Goal: Check status: Check status

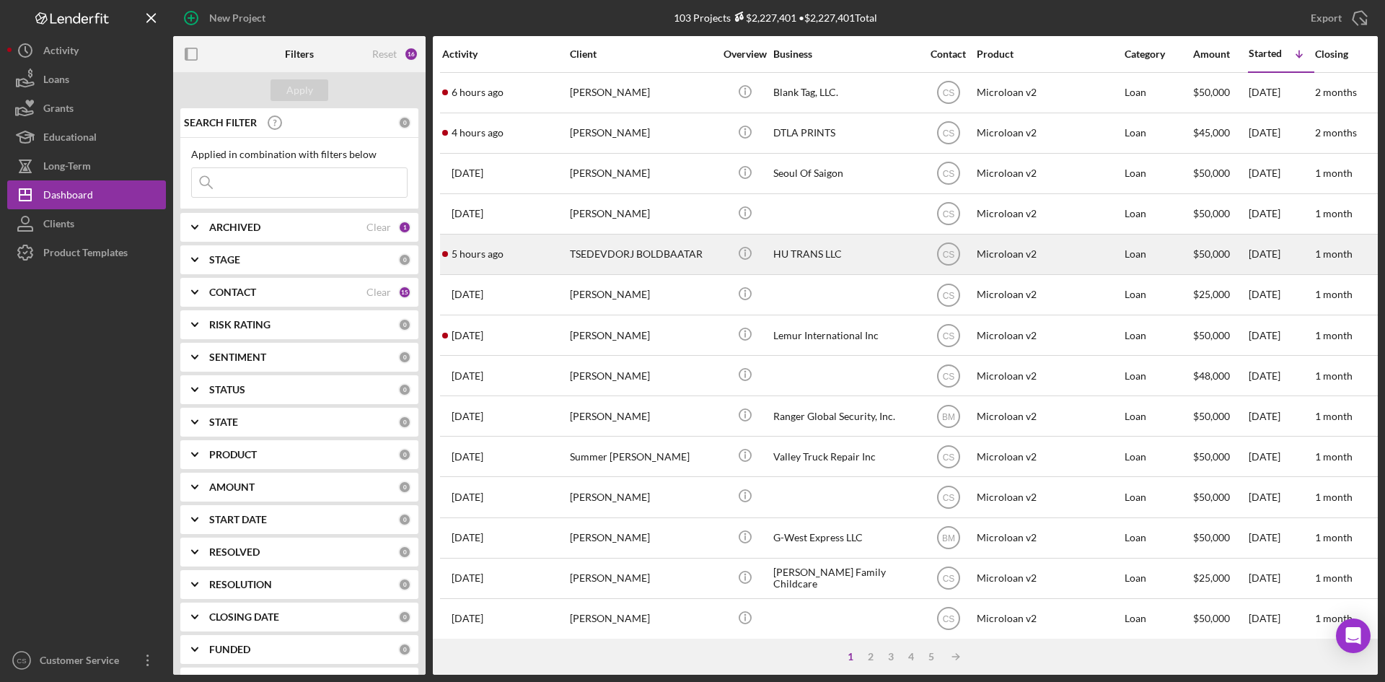
click at [714, 265] on td "TSEDEVDORJ BOLDBAATAR" at bounding box center [643, 254] width 148 height 40
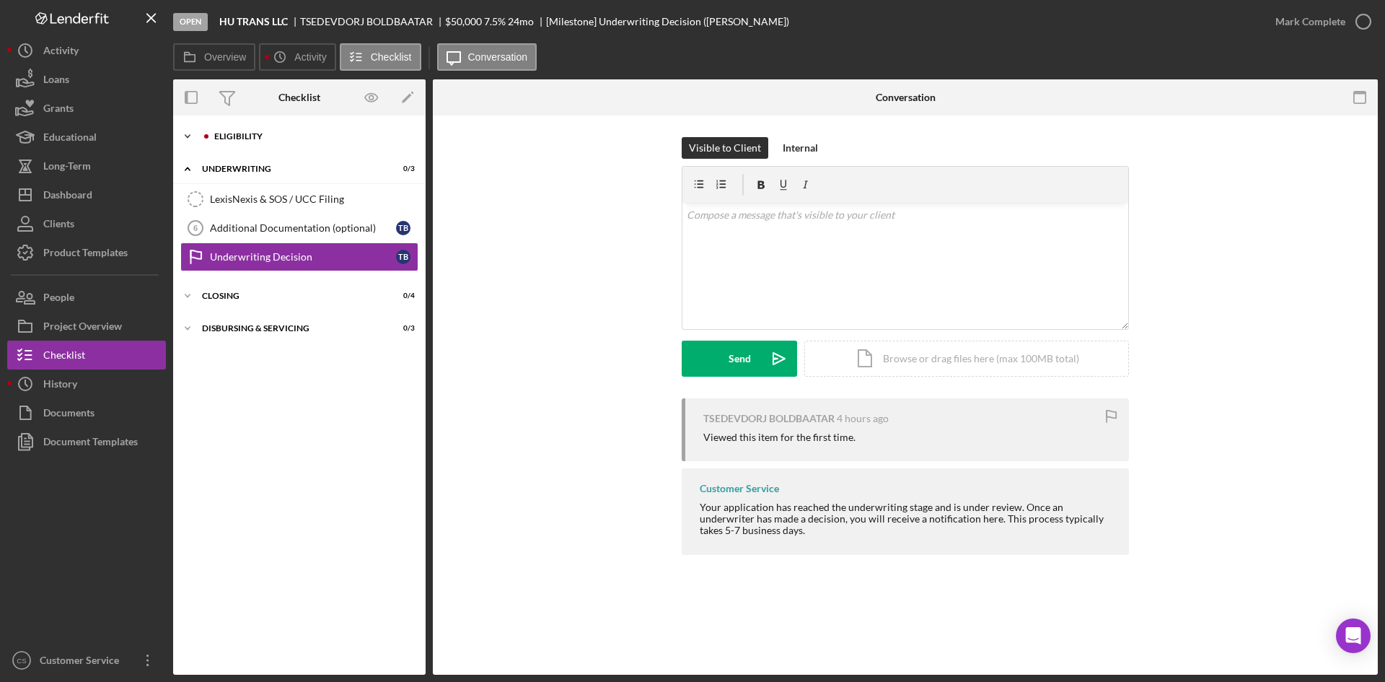
click at [297, 136] on div "Eligibility" at bounding box center [310, 136] width 193 height 9
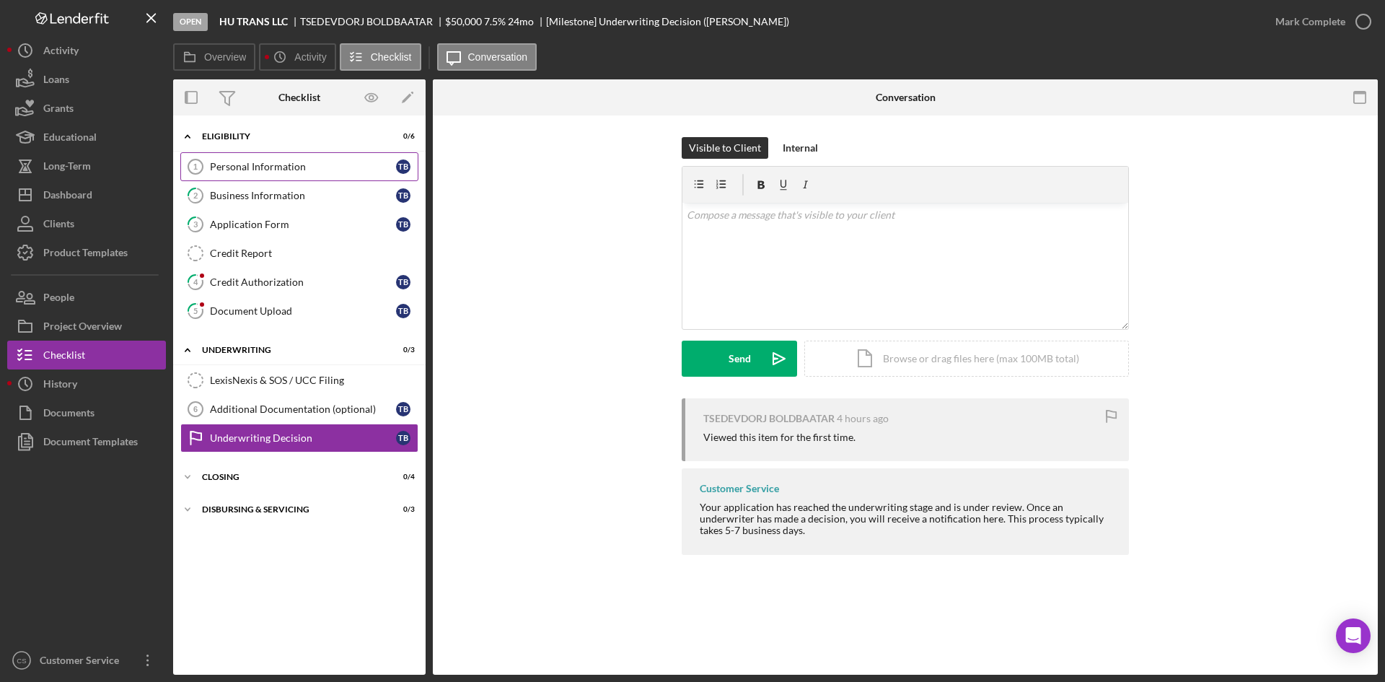
click at [302, 161] on div "Personal Information" at bounding box center [303, 167] width 186 height 12
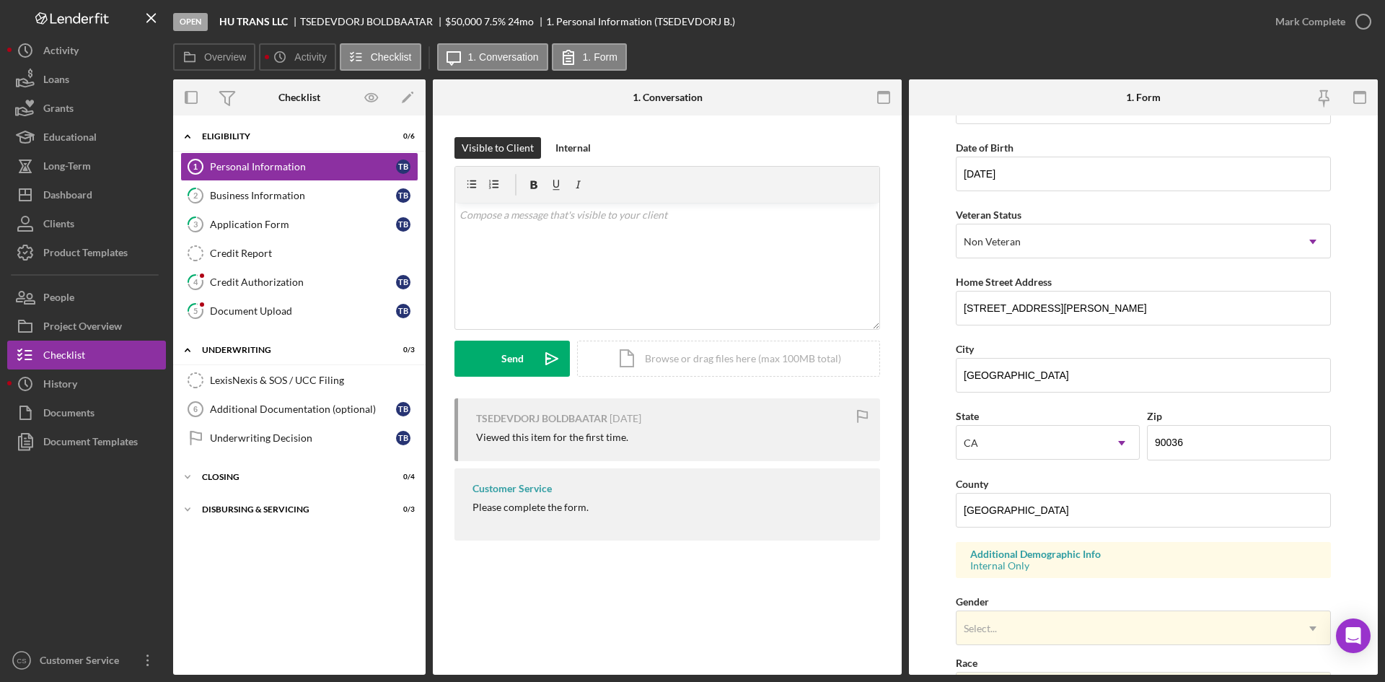
scroll to position [289, 0]
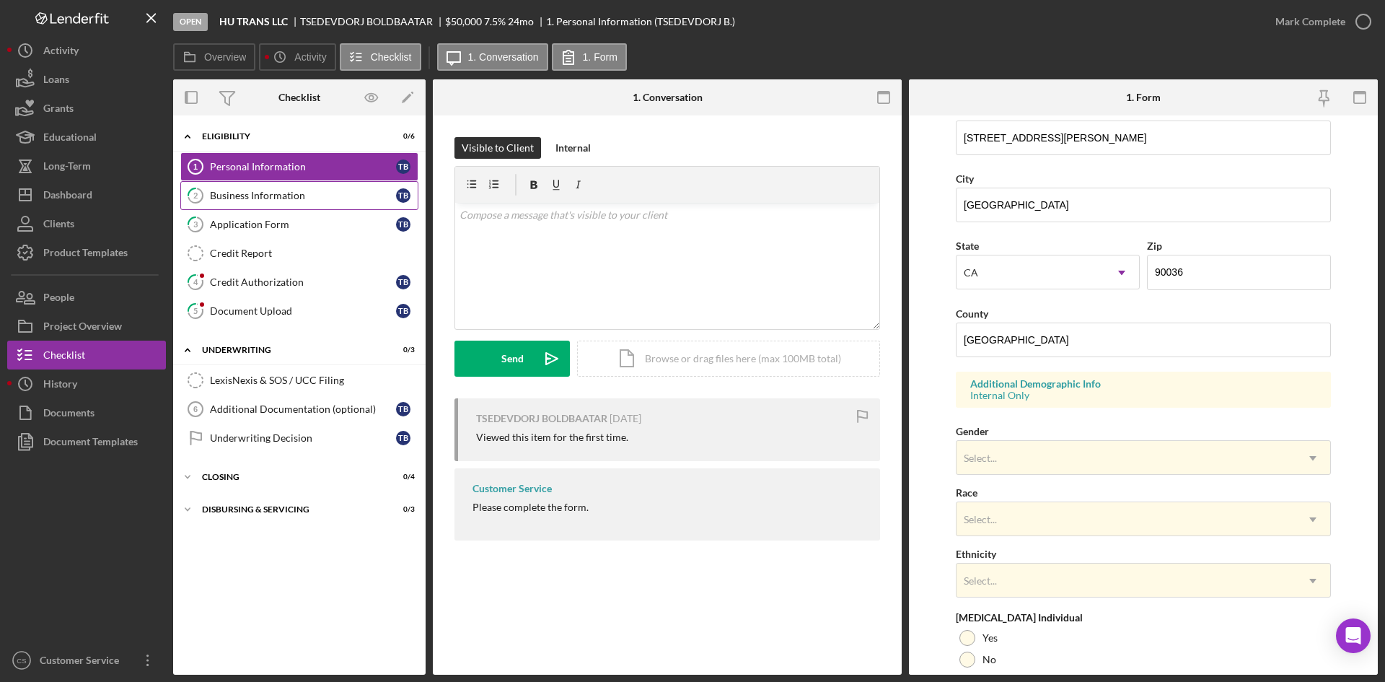
click at [263, 204] on link "2 Business Information T B" at bounding box center [299, 195] width 238 height 29
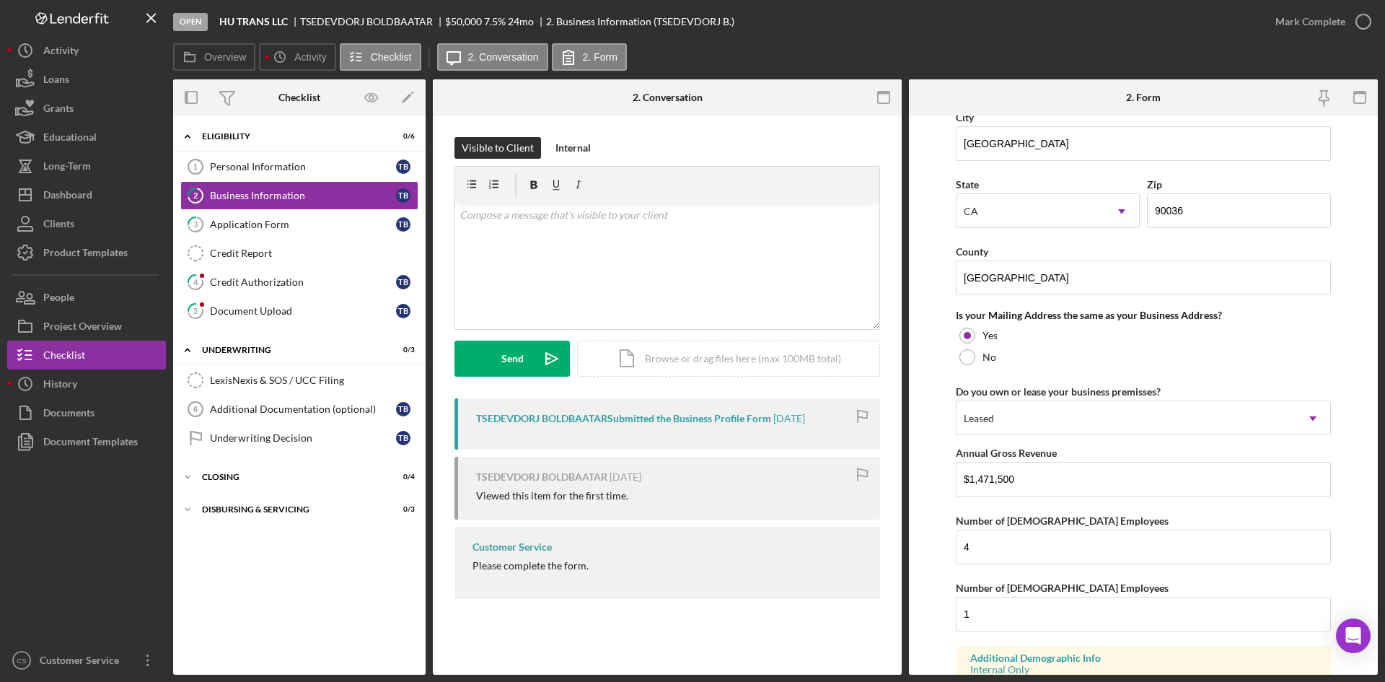
scroll to position [1043, 0]
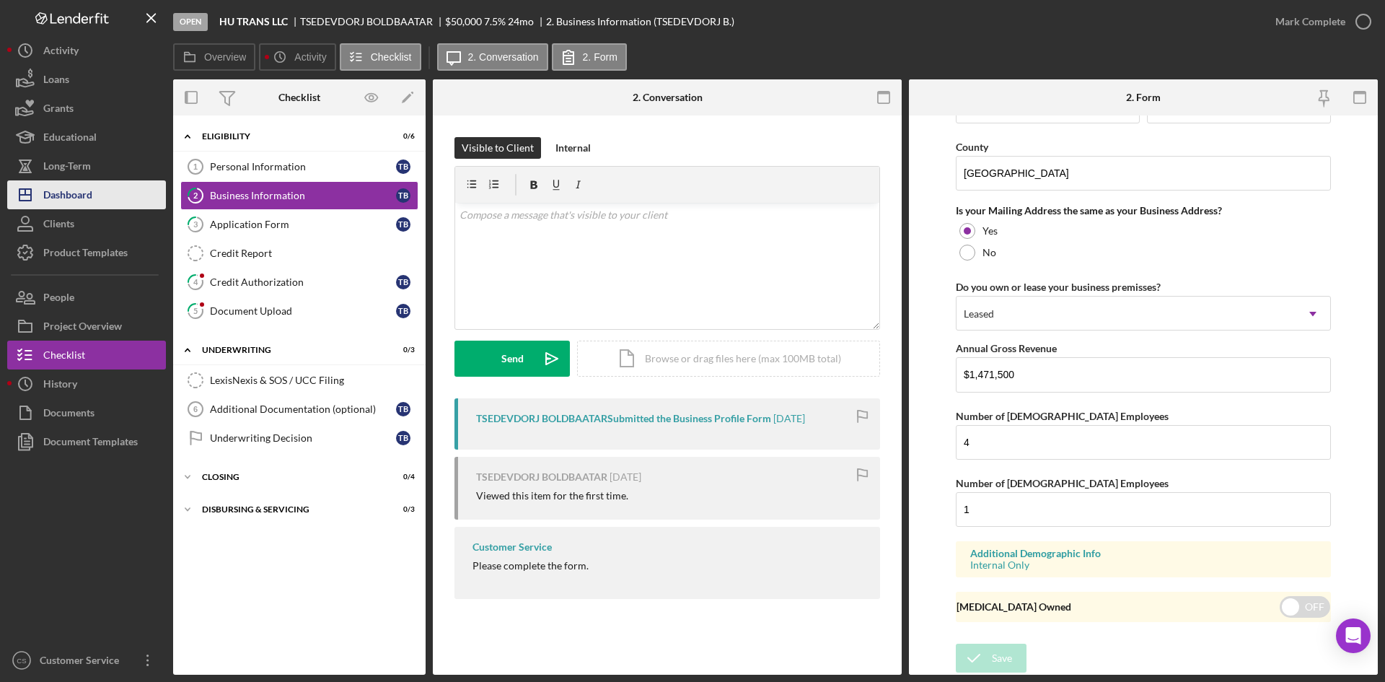
click at [48, 200] on div "Dashboard" at bounding box center [67, 196] width 49 height 32
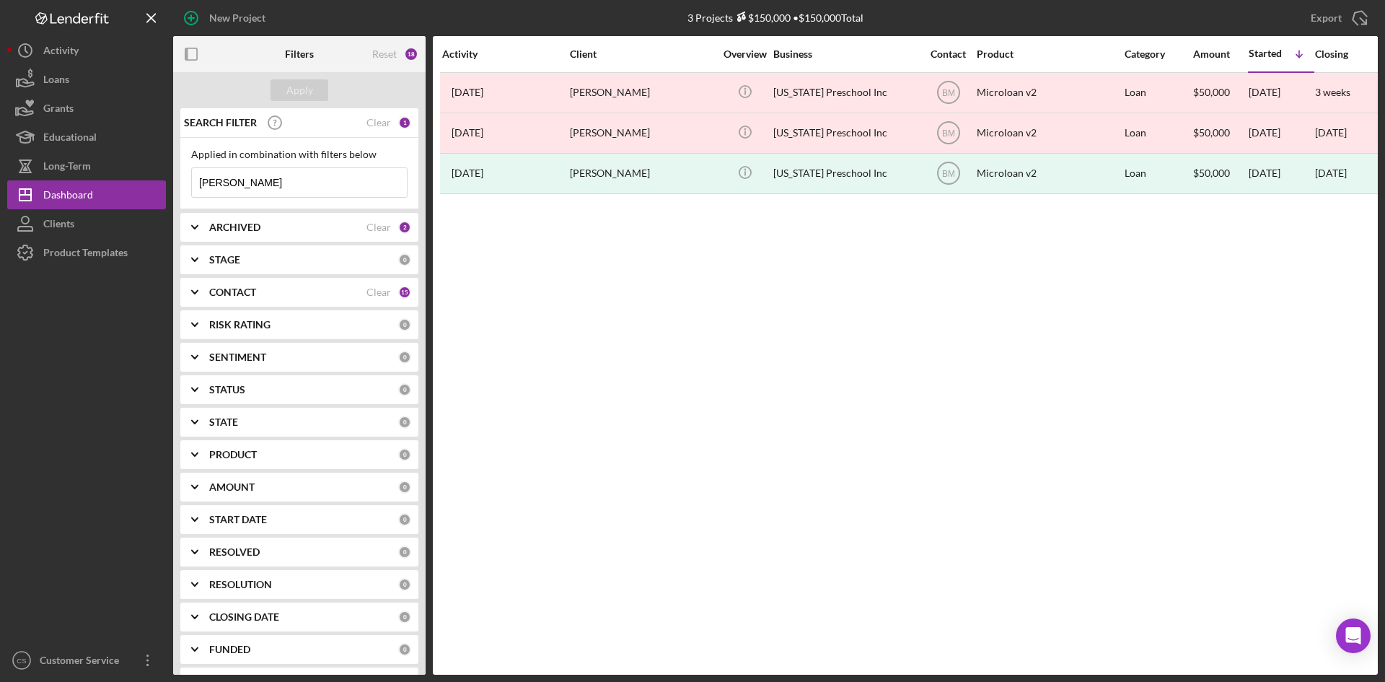
click at [328, 230] on div "ARCHIVED" at bounding box center [287, 228] width 157 height 12
click at [204, 310] on input "Archived" at bounding box center [199, 309] width 14 height 14
checkbox input "false"
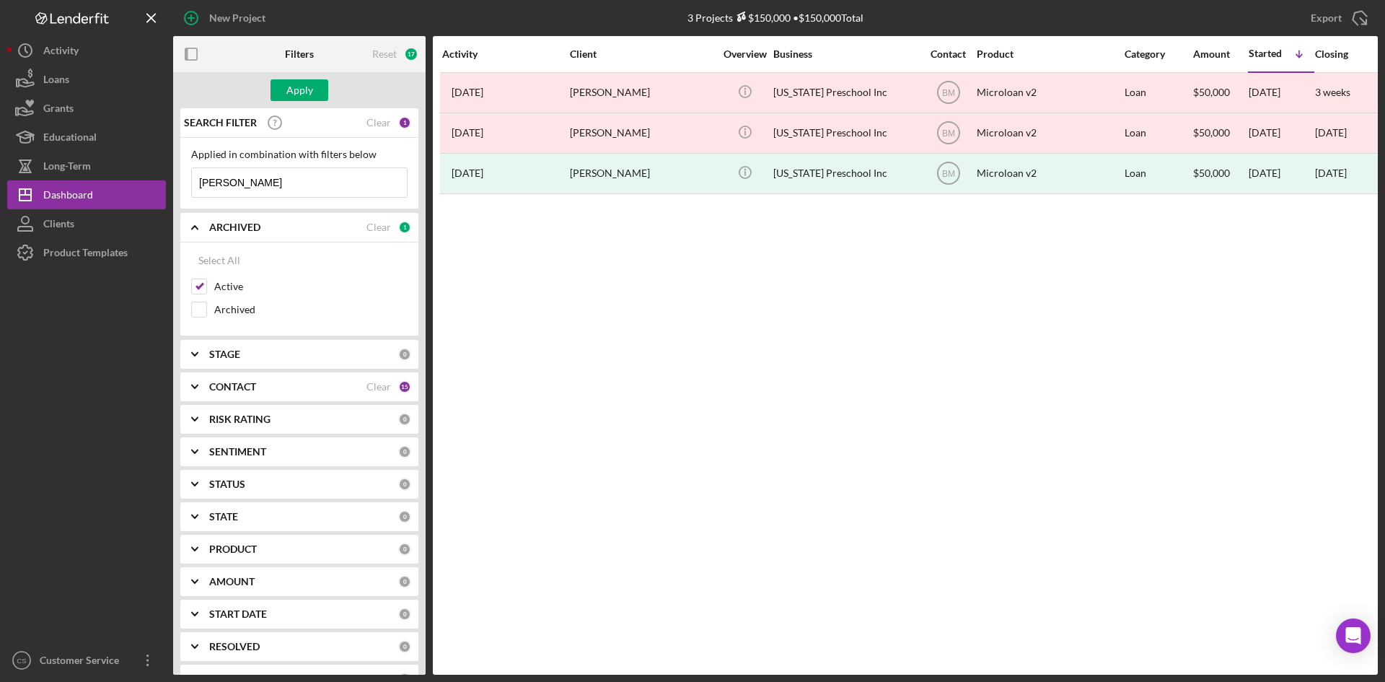
drag, startPoint x: 289, startPoint y: 177, endPoint x: 167, endPoint y: 180, distance: 121.2
click at [167, 180] on div "New Project 3 Projects $150,000 • $150,000 Total [PERSON_NAME] Export Icon/Expo…" at bounding box center [692, 337] width 1371 height 675
click at [287, 94] on div "Apply" at bounding box center [299, 90] width 27 height 22
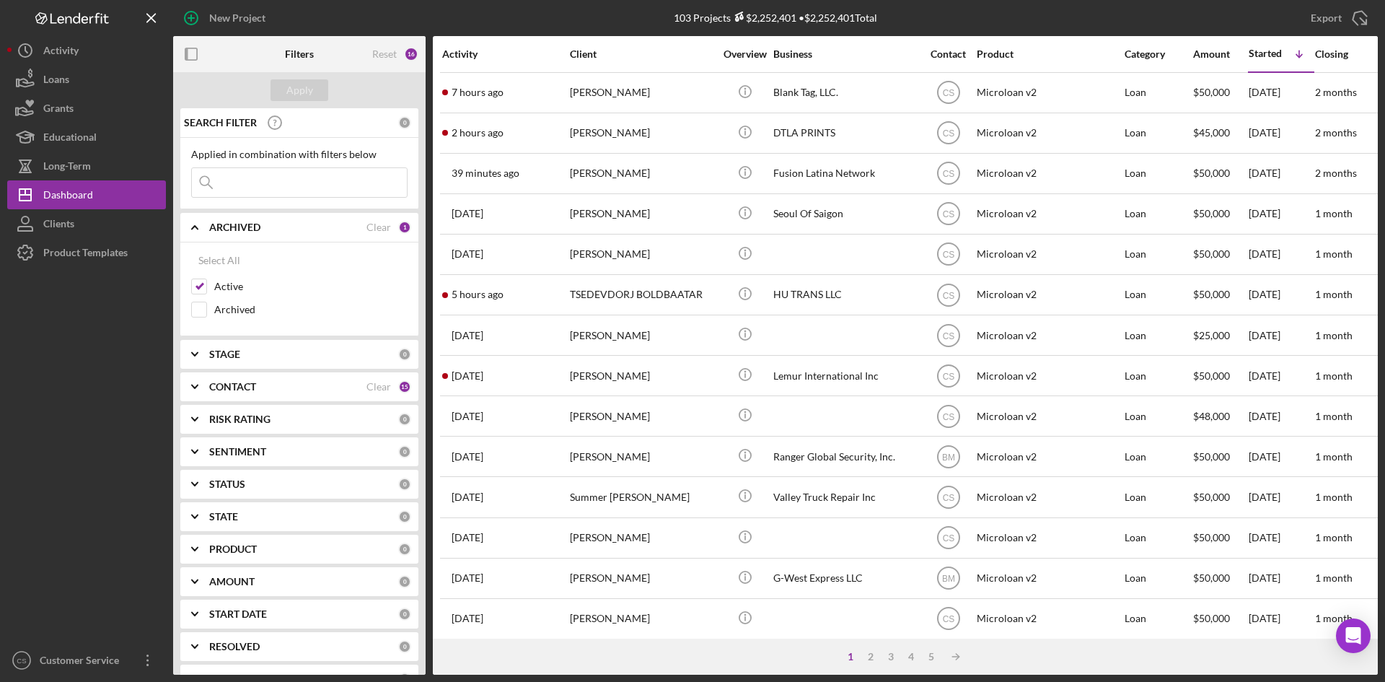
click at [291, 184] on input at bounding box center [299, 182] width 215 height 29
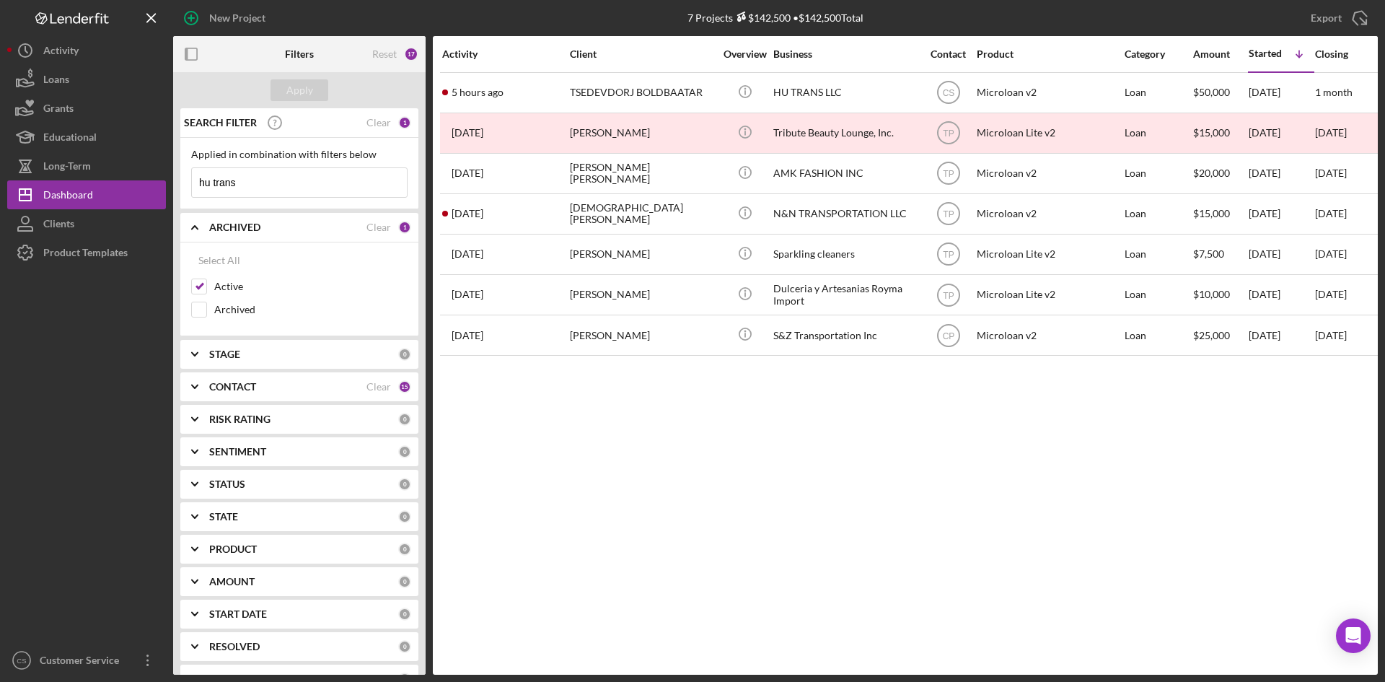
type input "hu trans"
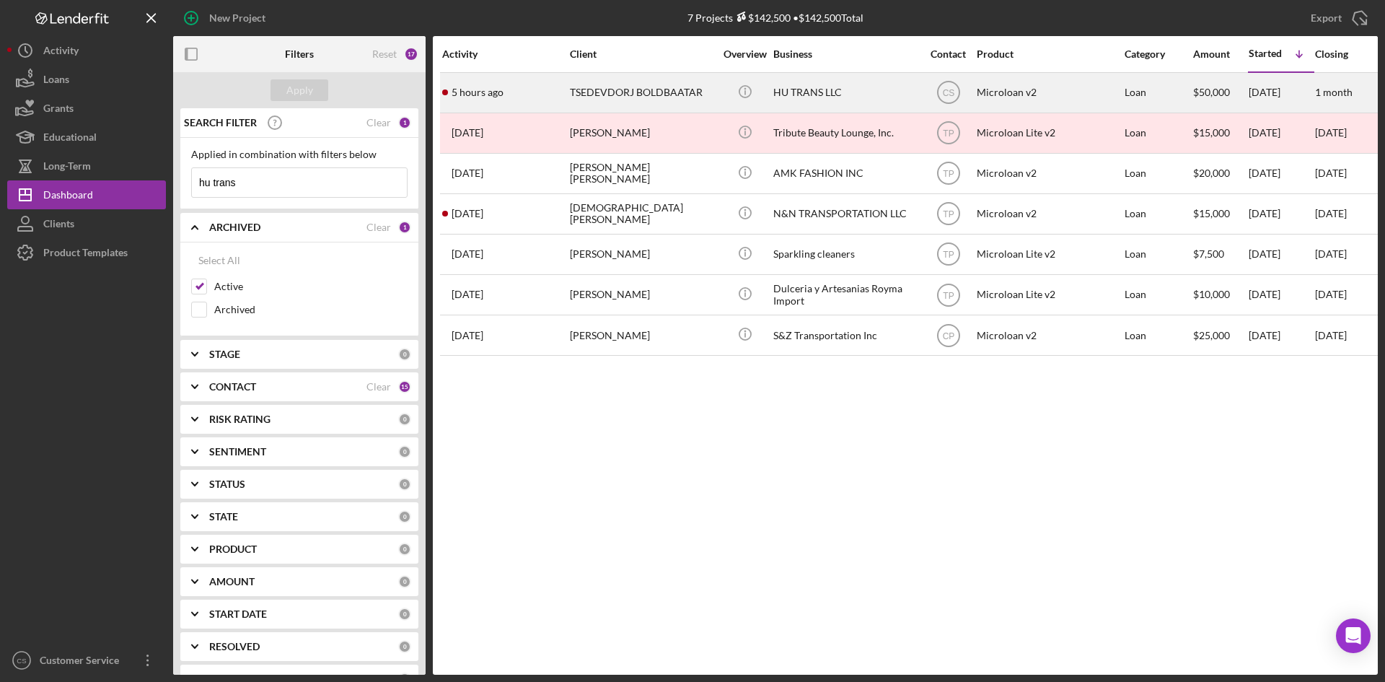
click at [706, 97] on div "TSEDEVDORJ BOLDBAATAR" at bounding box center [642, 93] width 144 height 38
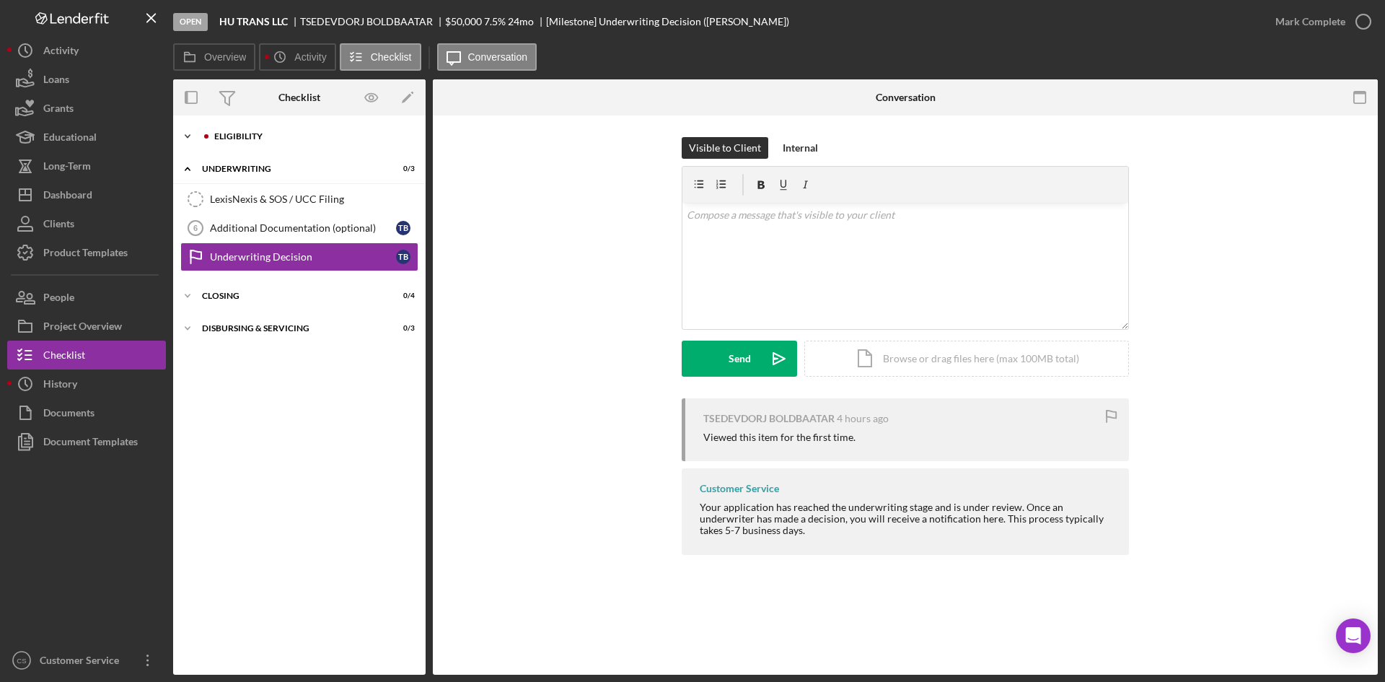
click at [295, 136] on div "Eligibility" at bounding box center [310, 136] width 193 height 9
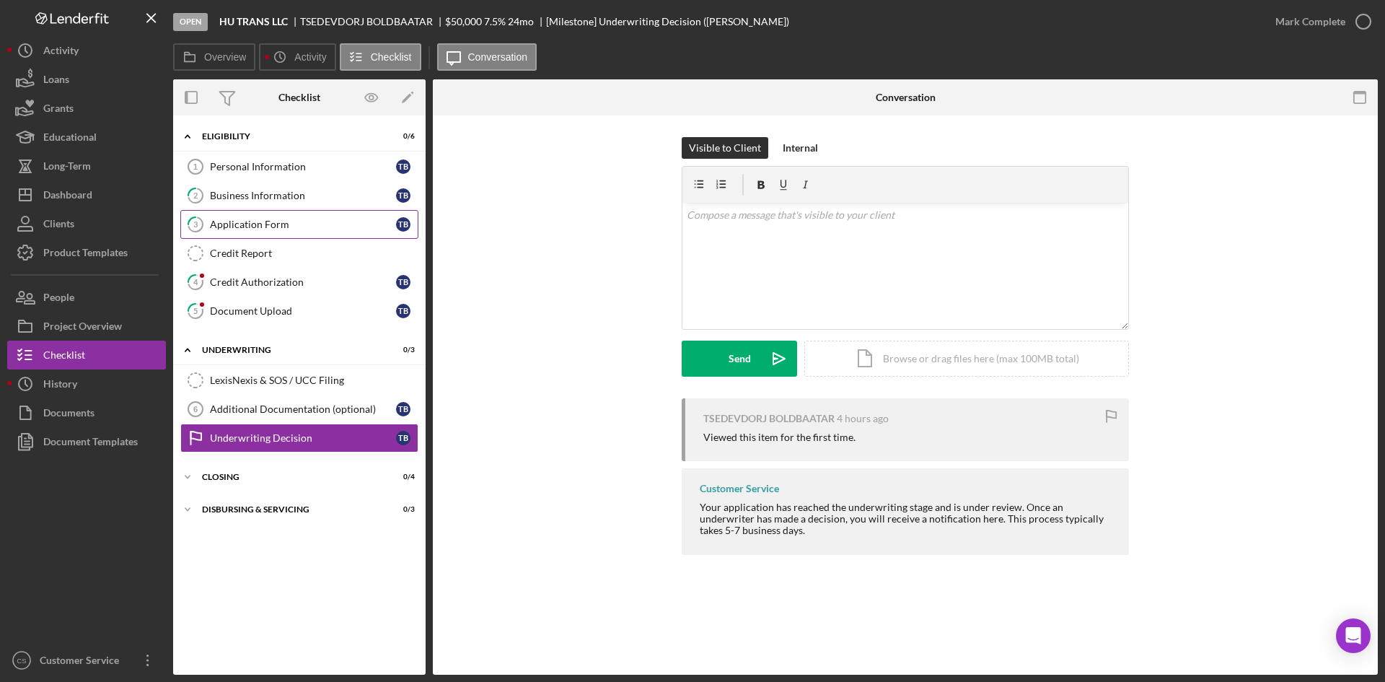
click at [310, 224] on div "Application Form" at bounding box center [303, 225] width 186 height 12
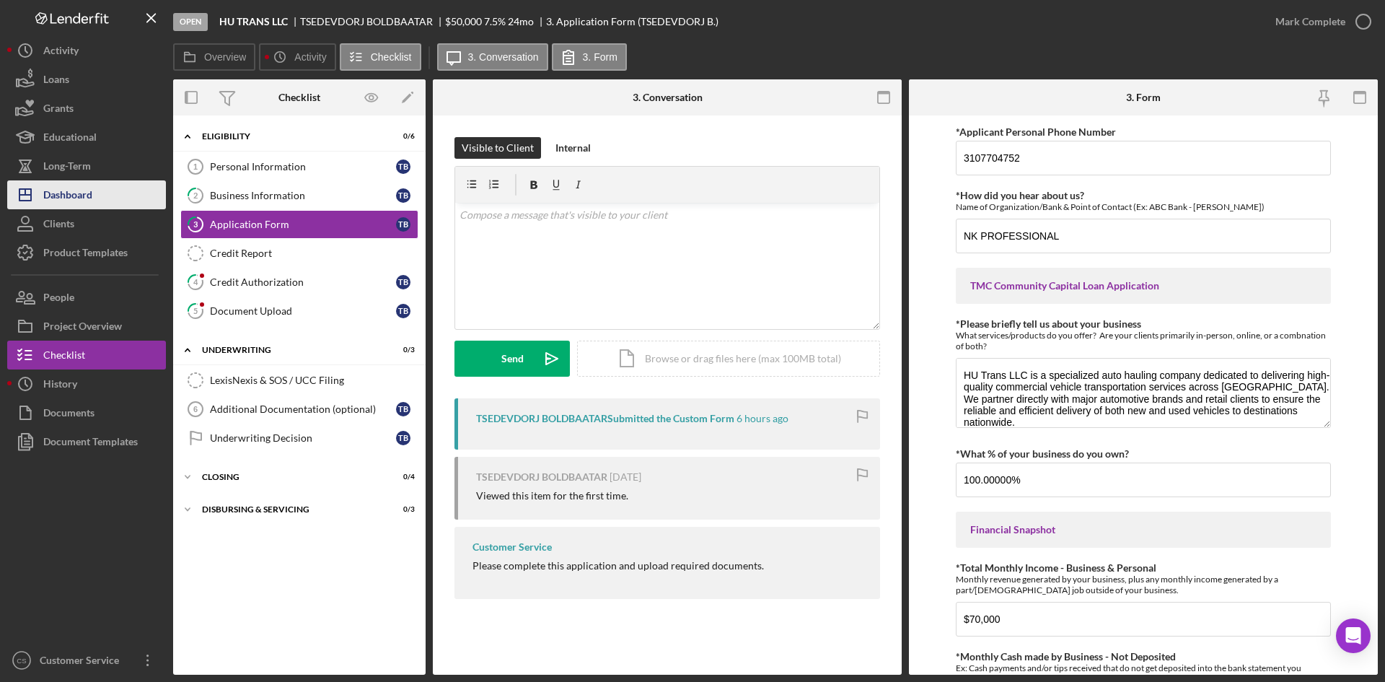
click at [79, 195] on div "Dashboard" at bounding box center [67, 196] width 49 height 32
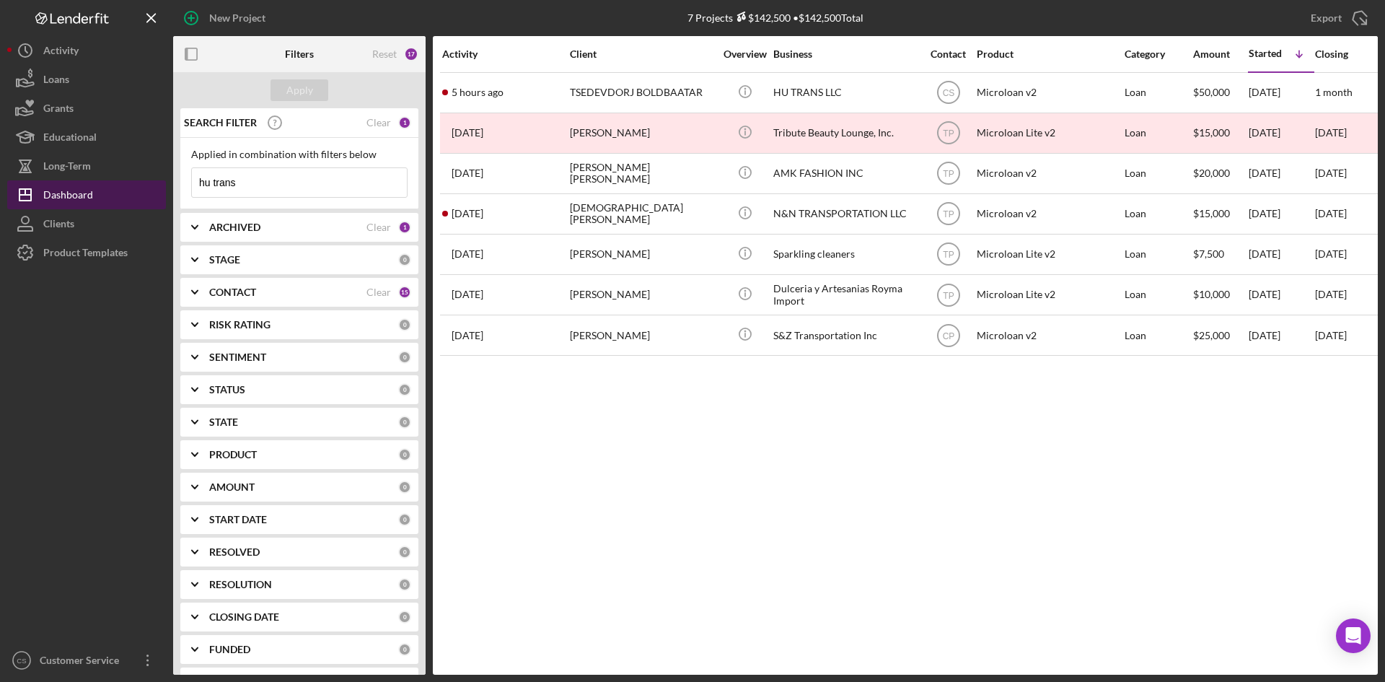
drag, startPoint x: 294, startPoint y: 181, endPoint x: 18, endPoint y: 206, distance: 276.7
click at [15, 209] on div "New Project 7 Projects $142,500 • $142,500 Total hu trans Export Icon/Export Fi…" at bounding box center [692, 337] width 1371 height 675
click at [315, 89] on button "Apply" at bounding box center [300, 90] width 58 height 22
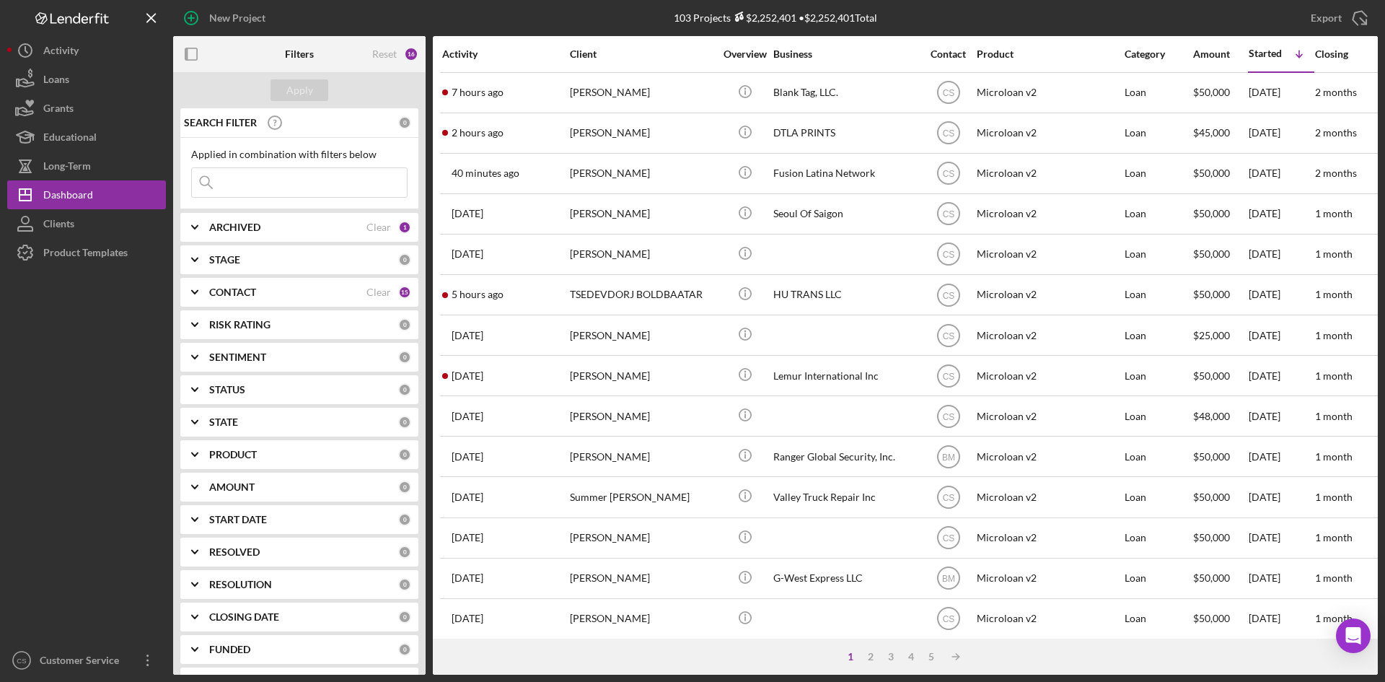
click at [340, 180] on input at bounding box center [299, 182] width 215 height 29
type input "nk professional"
click at [301, 88] on div "Apply" at bounding box center [299, 90] width 27 height 22
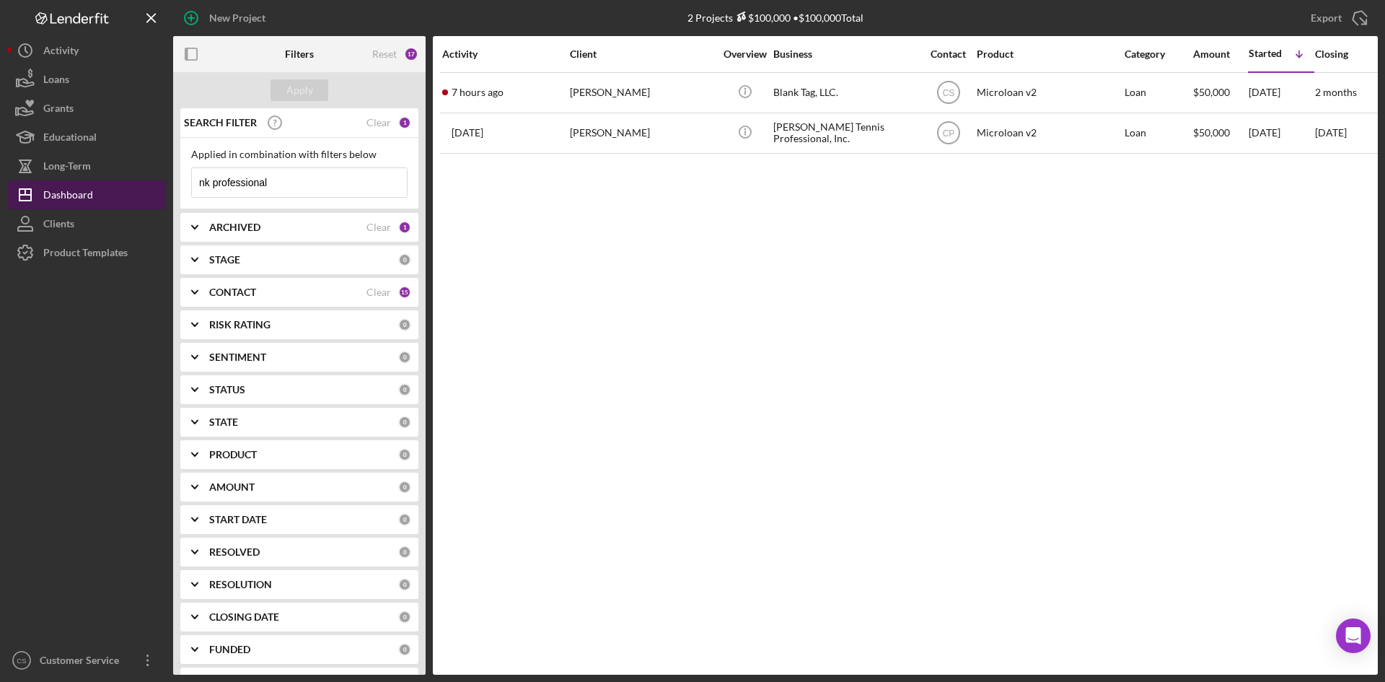
drag, startPoint x: 291, startPoint y: 180, endPoint x: 7, endPoint y: 190, distance: 283.7
click at [10, 190] on div "New Project 2 Projects $100,000 • $100,000 Total hu trans Export Icon/Export Fi…" at bounding box center [692, 337] width 1371 height 675
click at [300, 92] on div "Apply" at bounding box center [299, 90] width 27 height 22
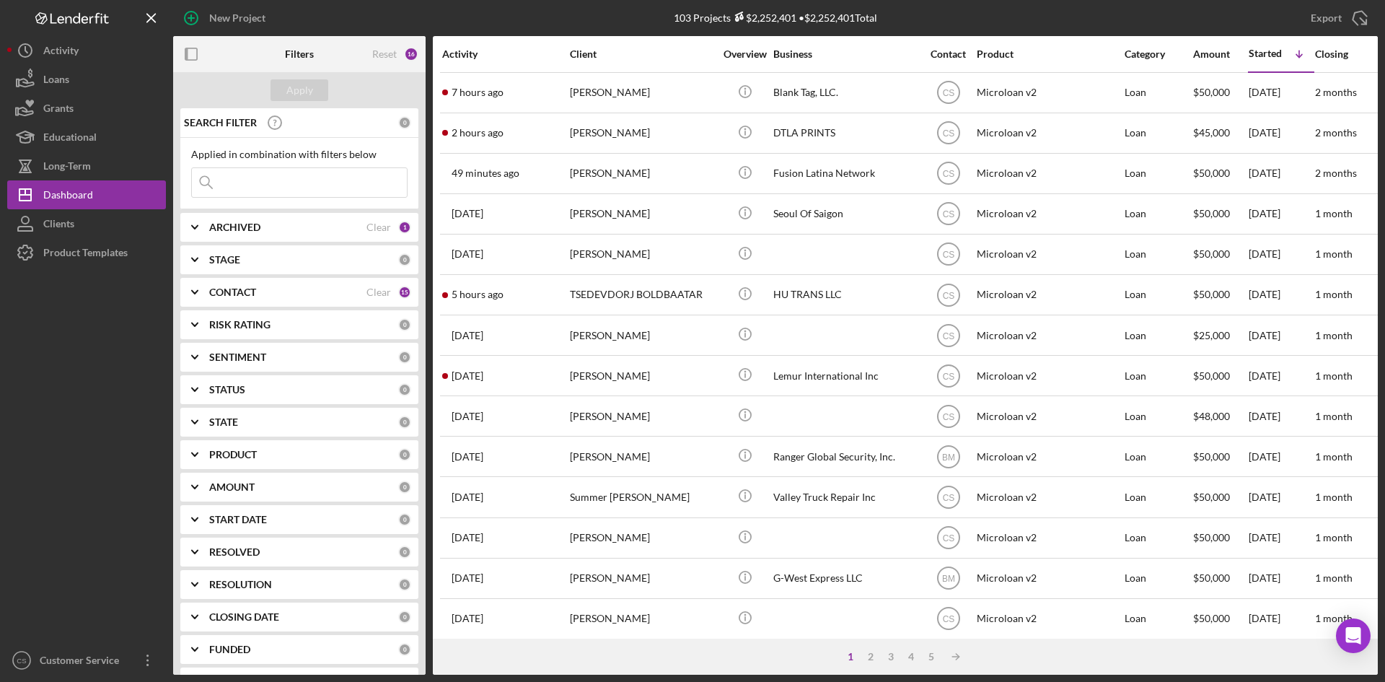
click at [130, 514] on div at bounding box center [86, 456] width 159 height 379
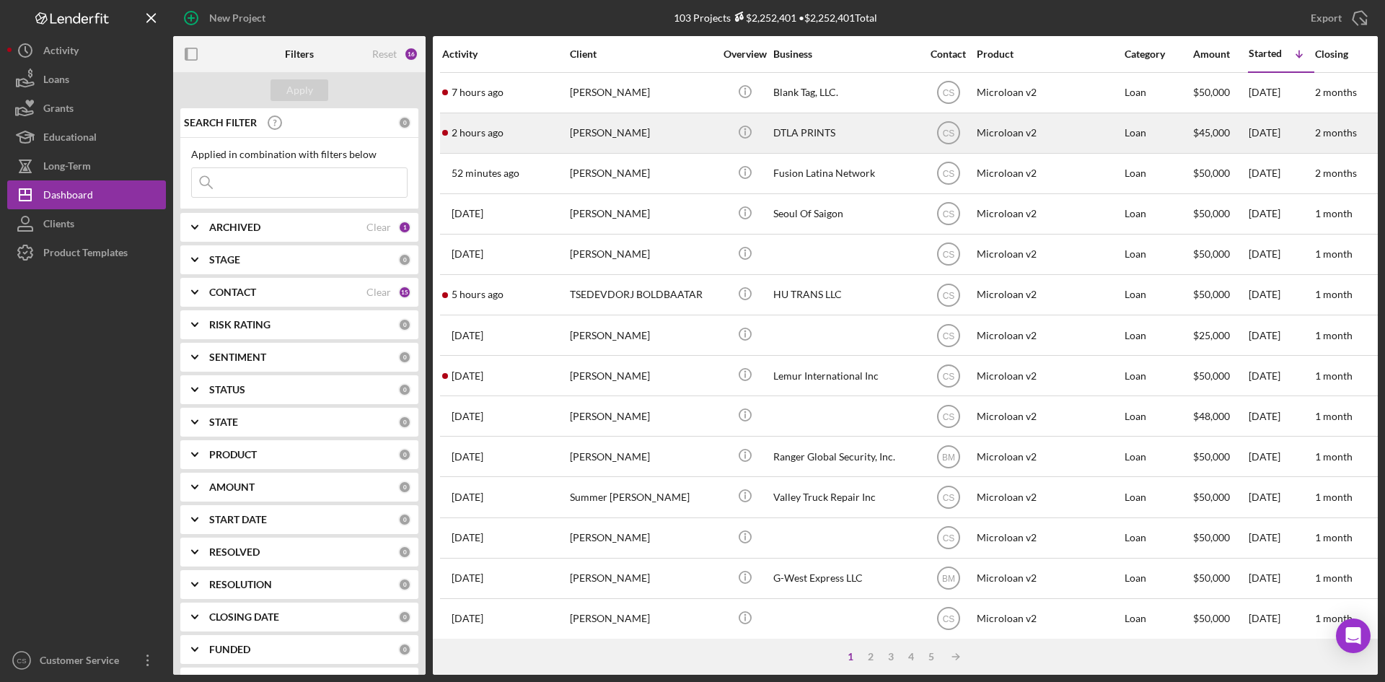
click at [677, 130] on div "[PERSON_NAME]" at bounding box center [642, 133] width 144 height 38
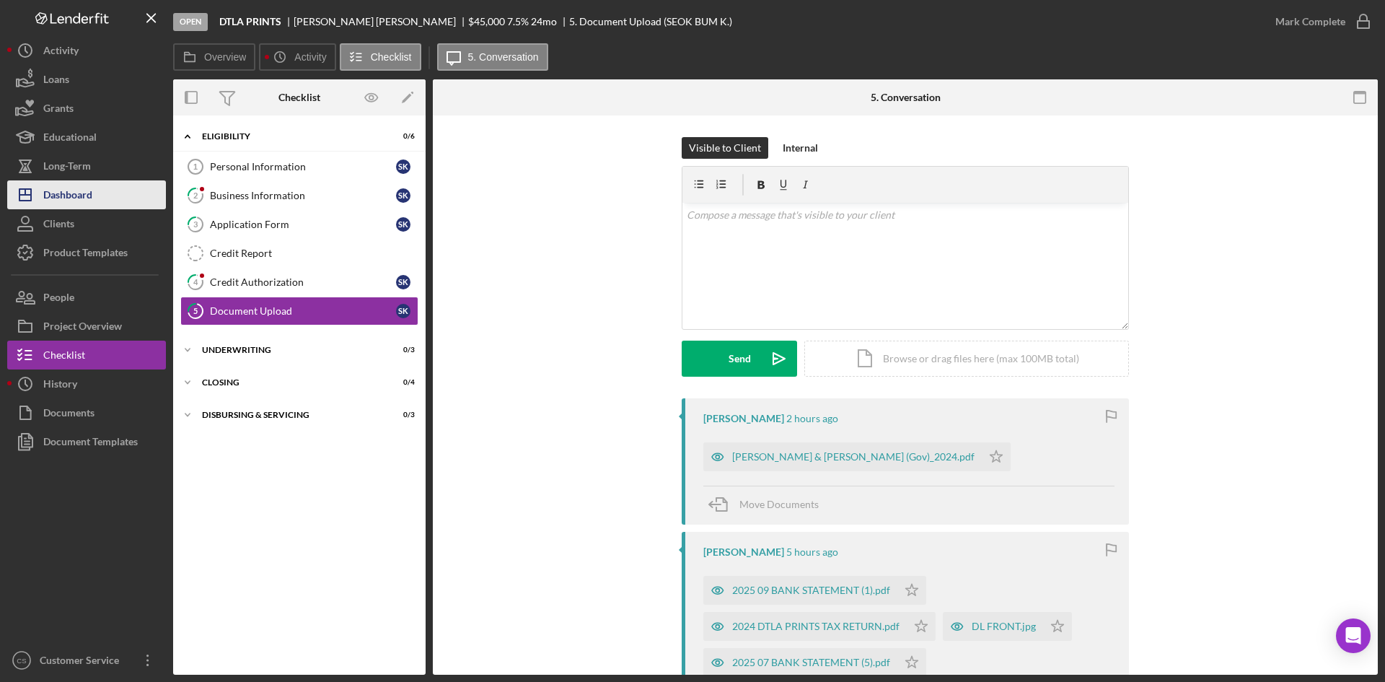
click at [88, 198] on div "Dashboard" at bounding box center [67, 196] width 49 height 32
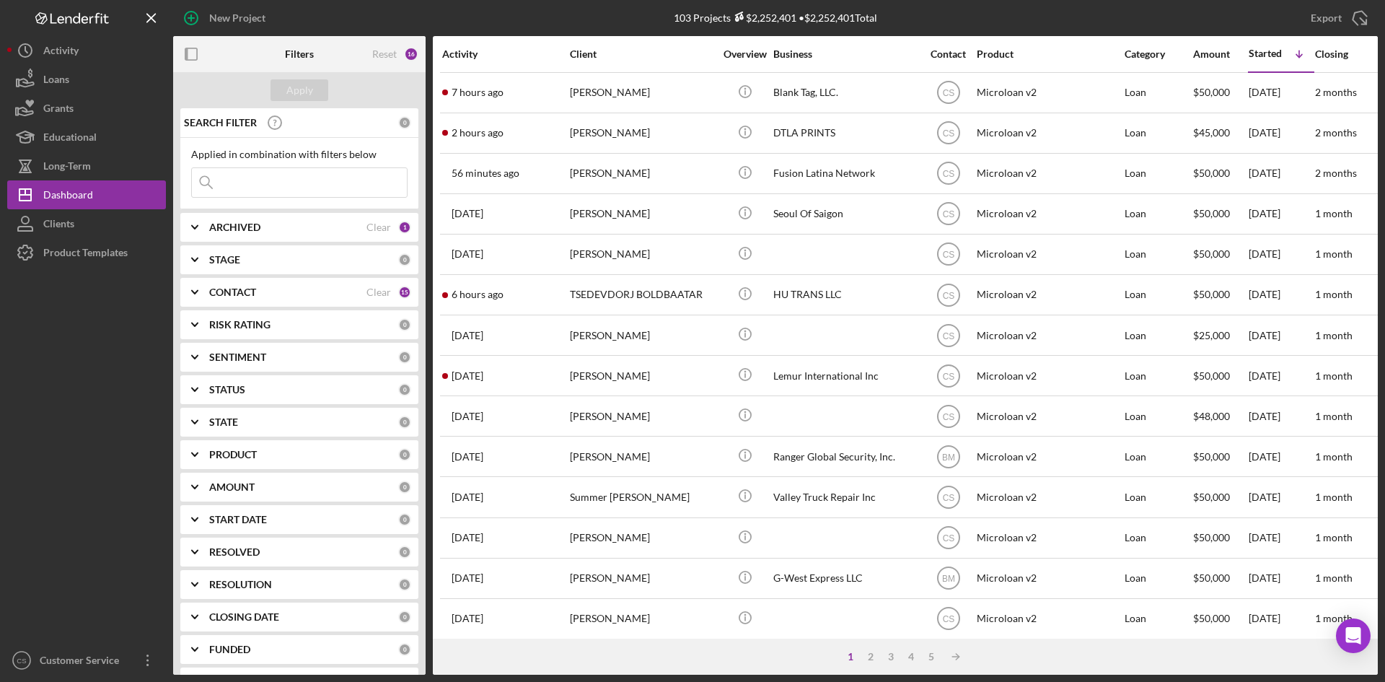
click at [597, 17] on div "103 Projects $2,252,401 • $2,252,401 Total" at bounding box center [776, 18] width 402 height 36
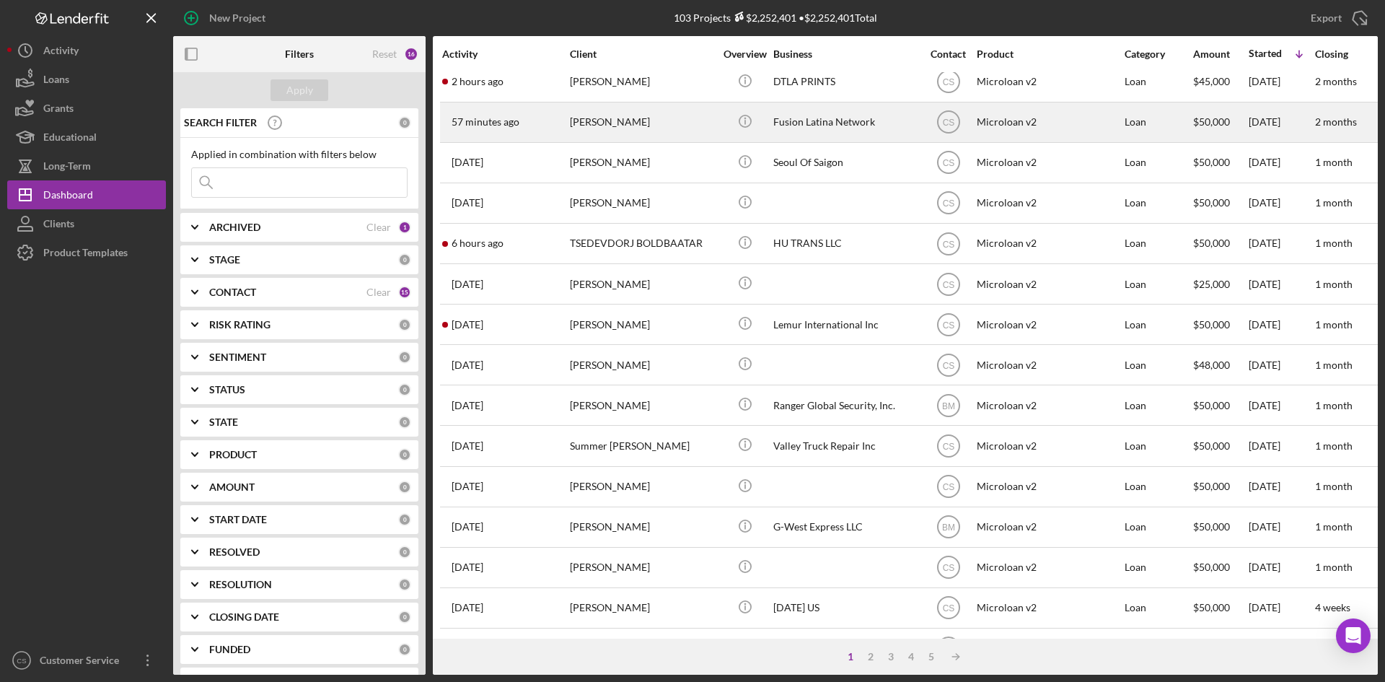
scroll to position [72, 0]
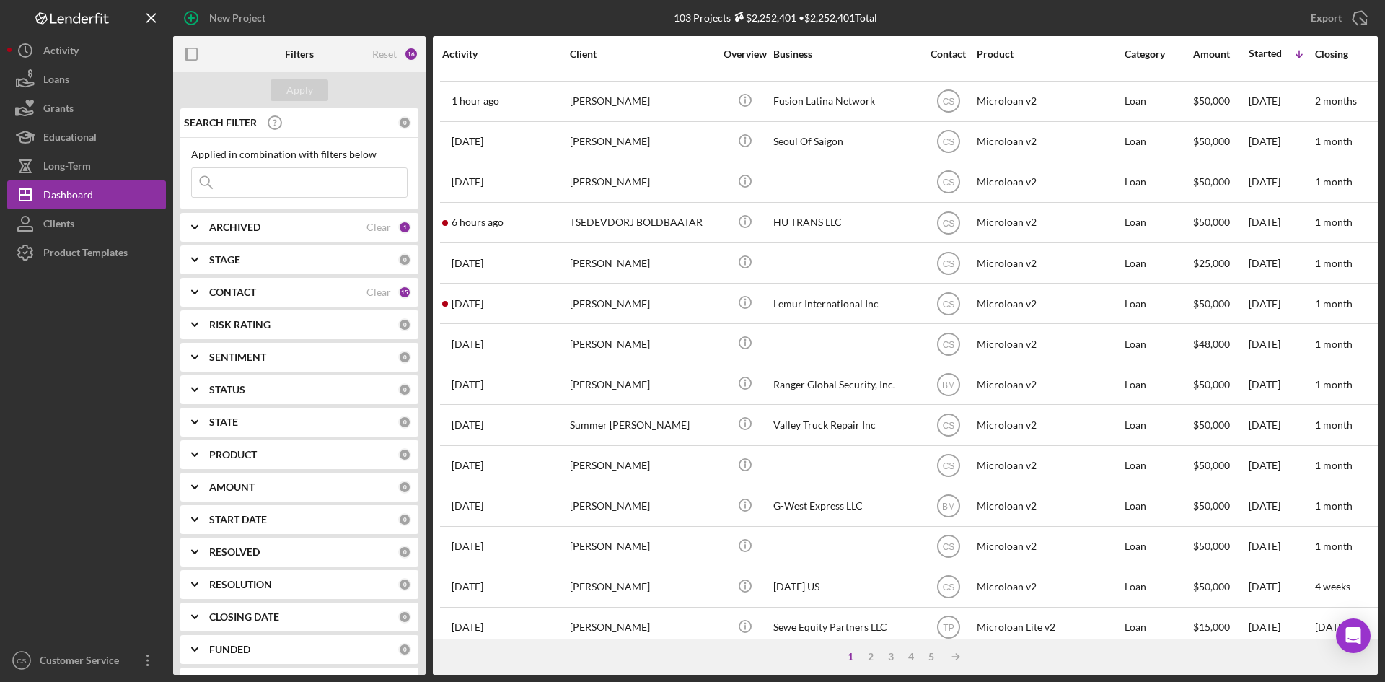
click at [77, 442] on div at bounding box center [86, 456] width 159 height 379
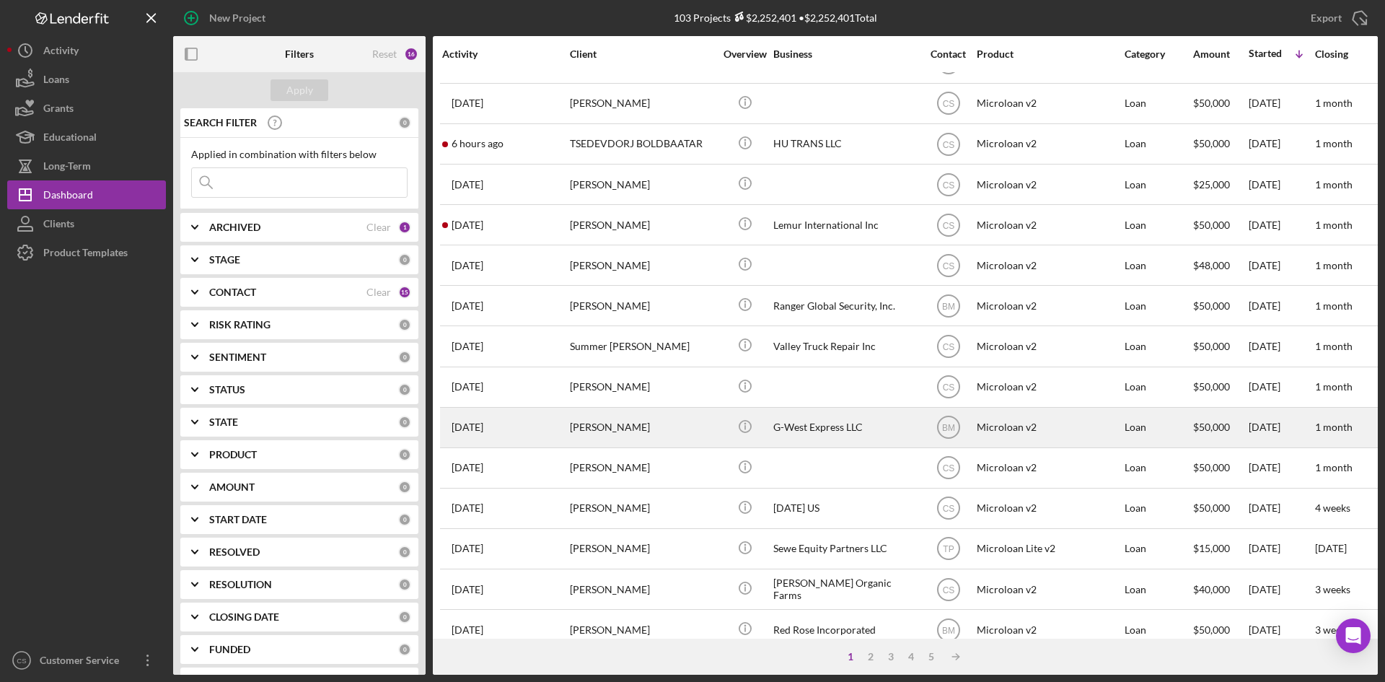
scroll to position [289, 0]
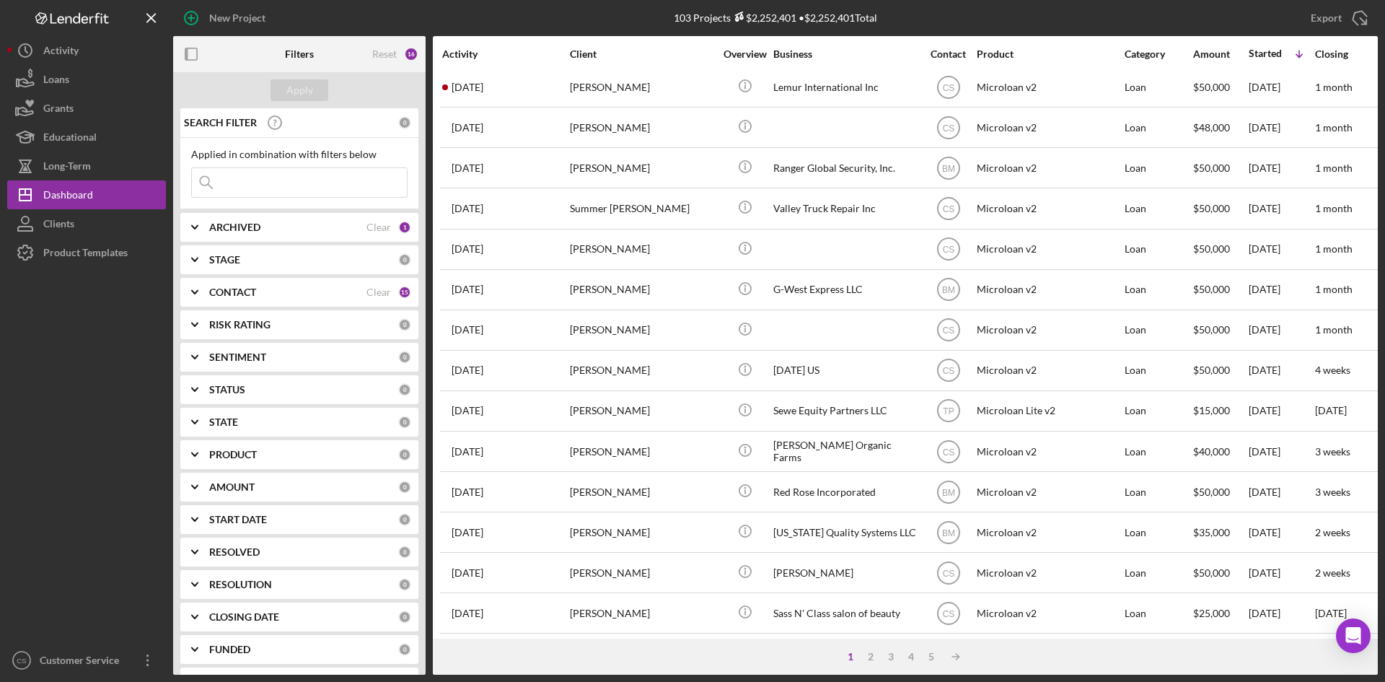
click at [849, 658] on div "1" at bounding box center [851, 657] width 20 height 12
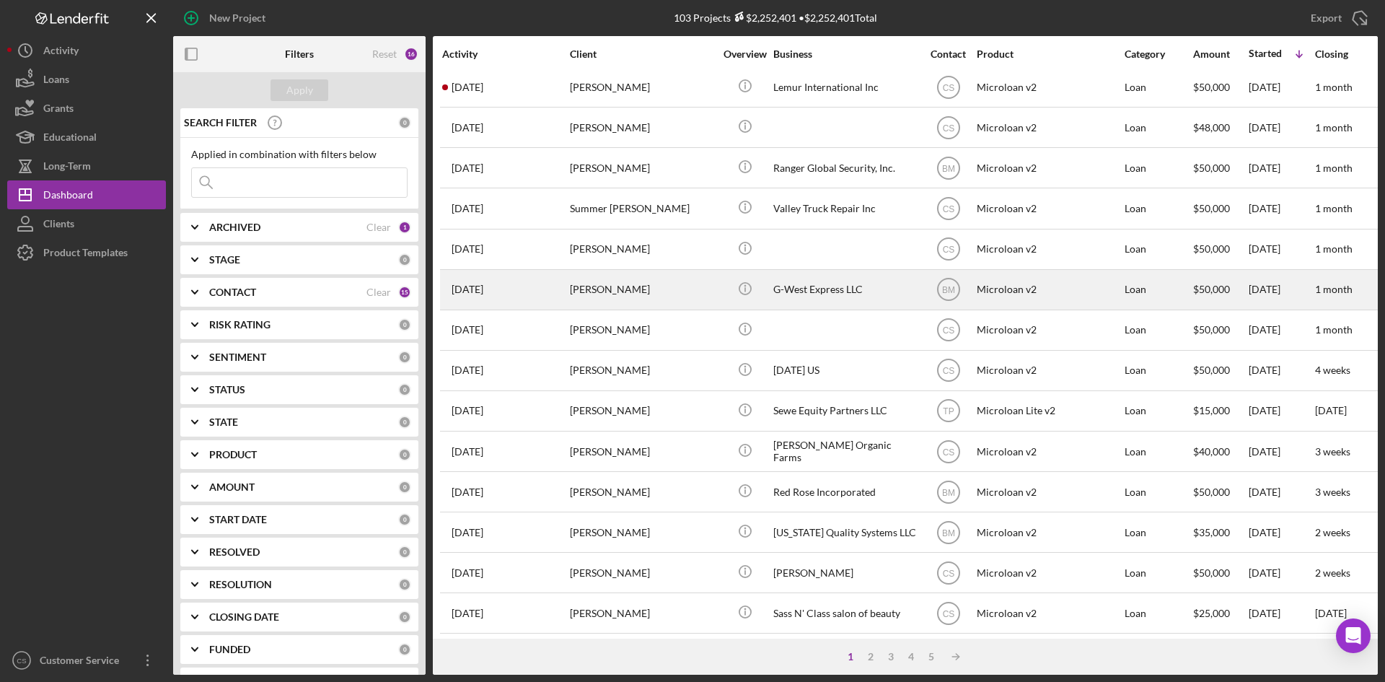
scroll to position [0, 0]
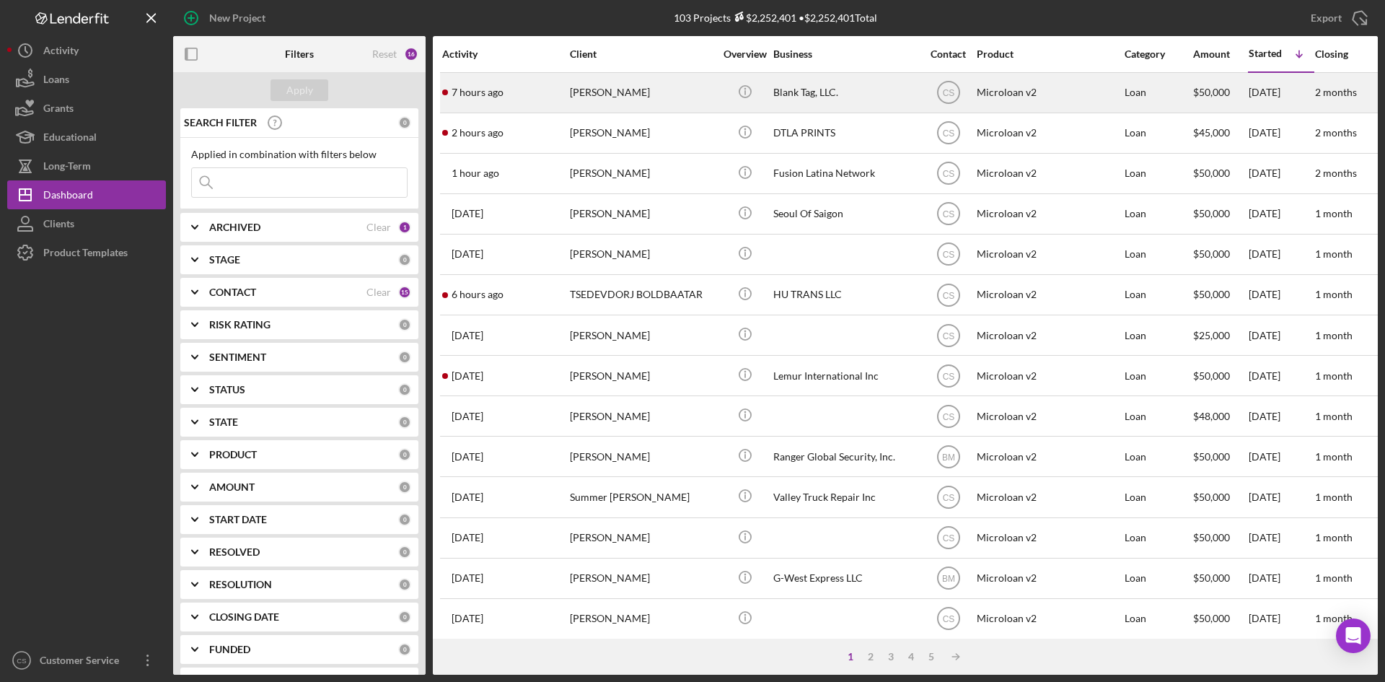
click at [664, 88] on div "[PERSON_NAME]" at bounding box center [642, 93] width 144 height 38
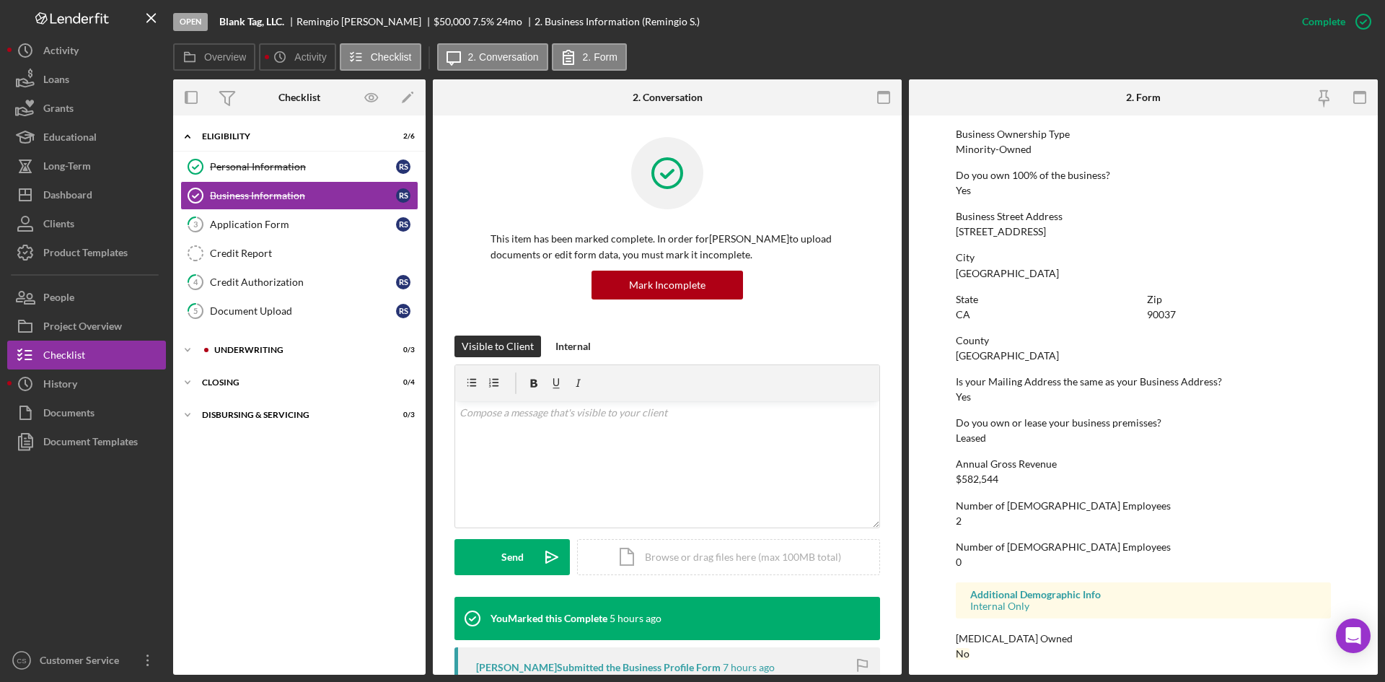
scroll to position [529, 0]
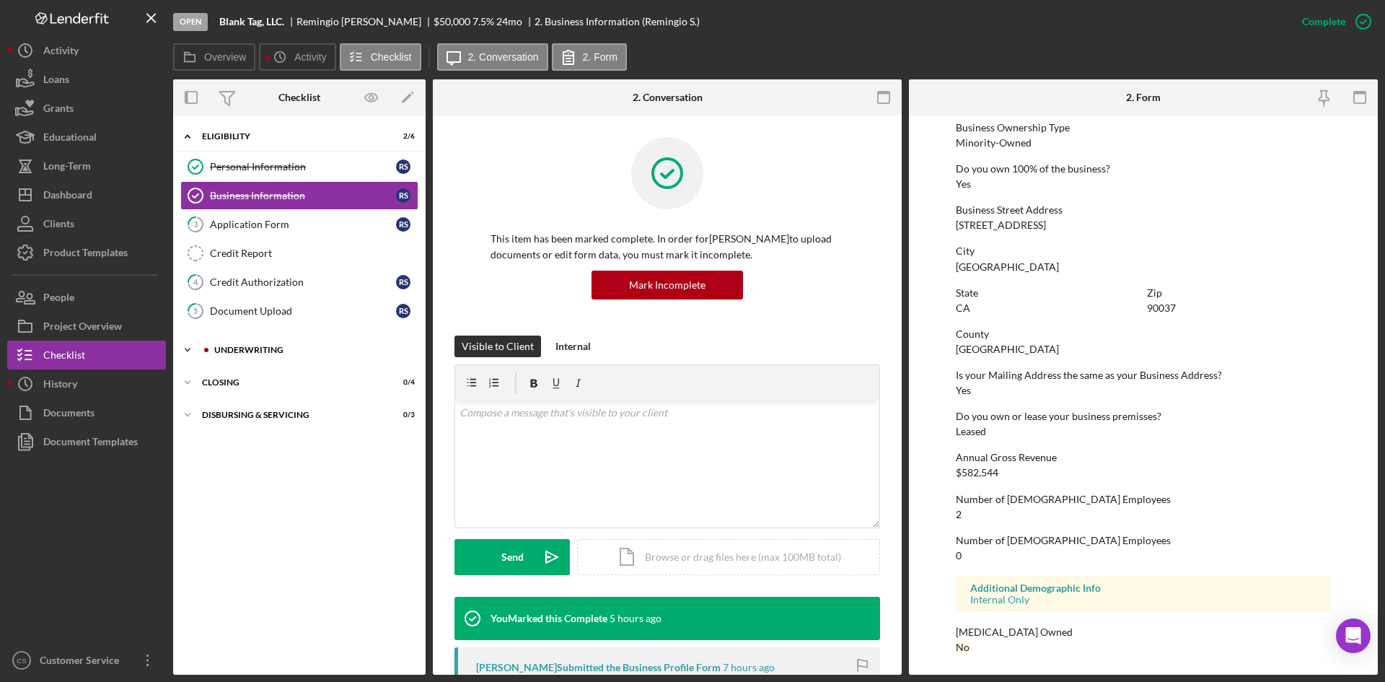
click at [303, 341] on div "Icon/Expander Underwriting 0 / 3" at bounding box center [299, 350] width 253 height 29
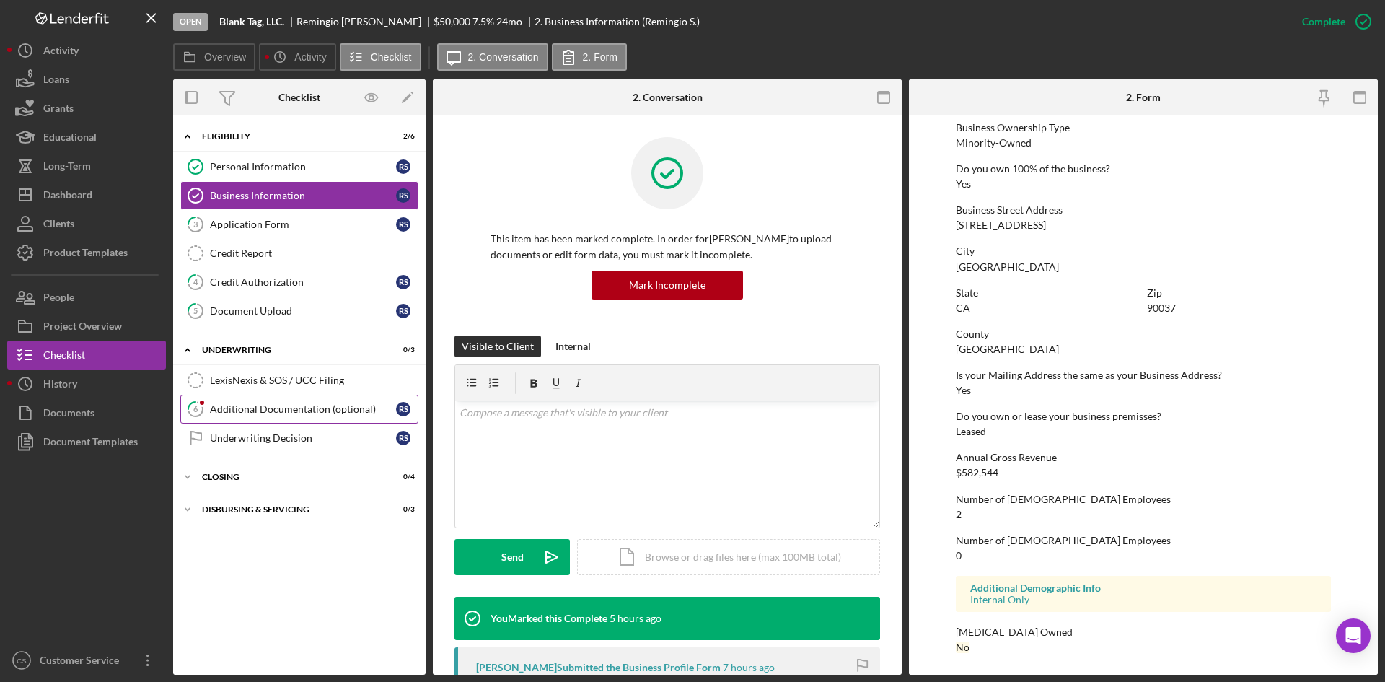
click at [277, 408] on div "Additional Documentation (optional)" at bounding box center [303, 409] width 186 height 12
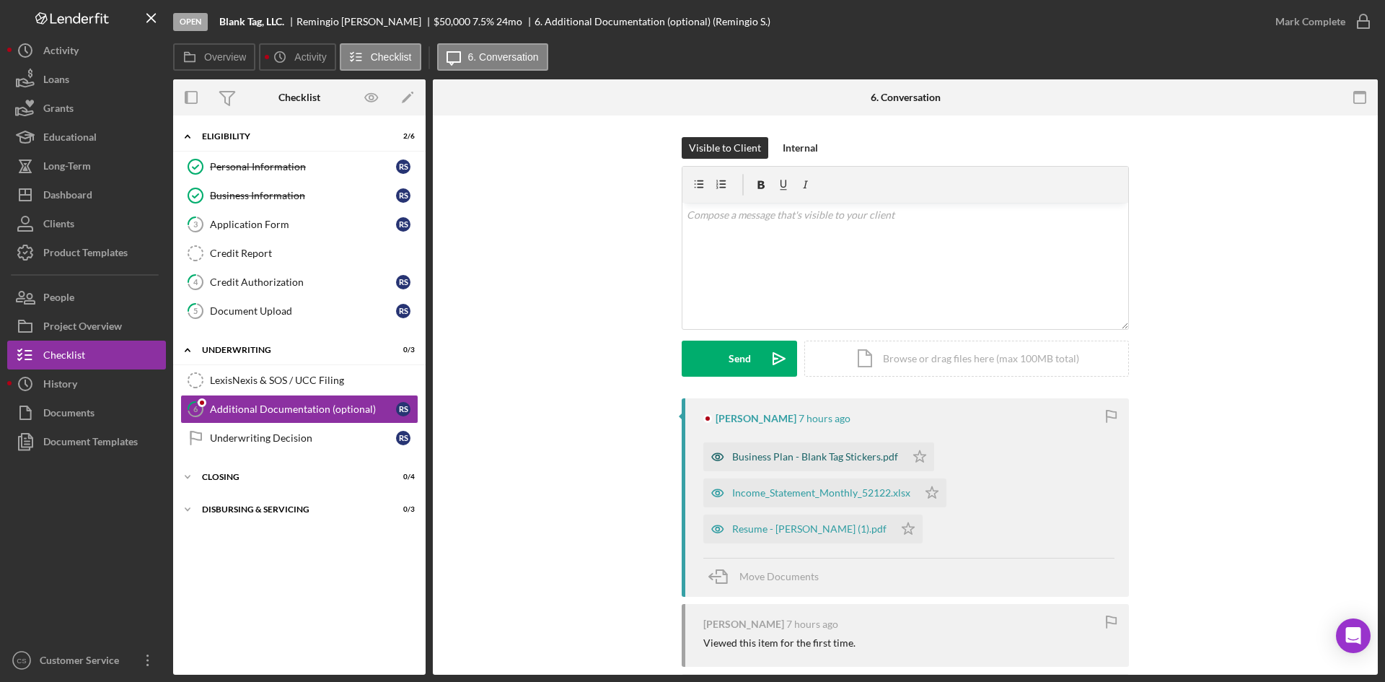
click at [766, 460] on div "Business Plan - Blank Tag Stickers.pdf" at bounding box center [815, 457] width 166 height 12
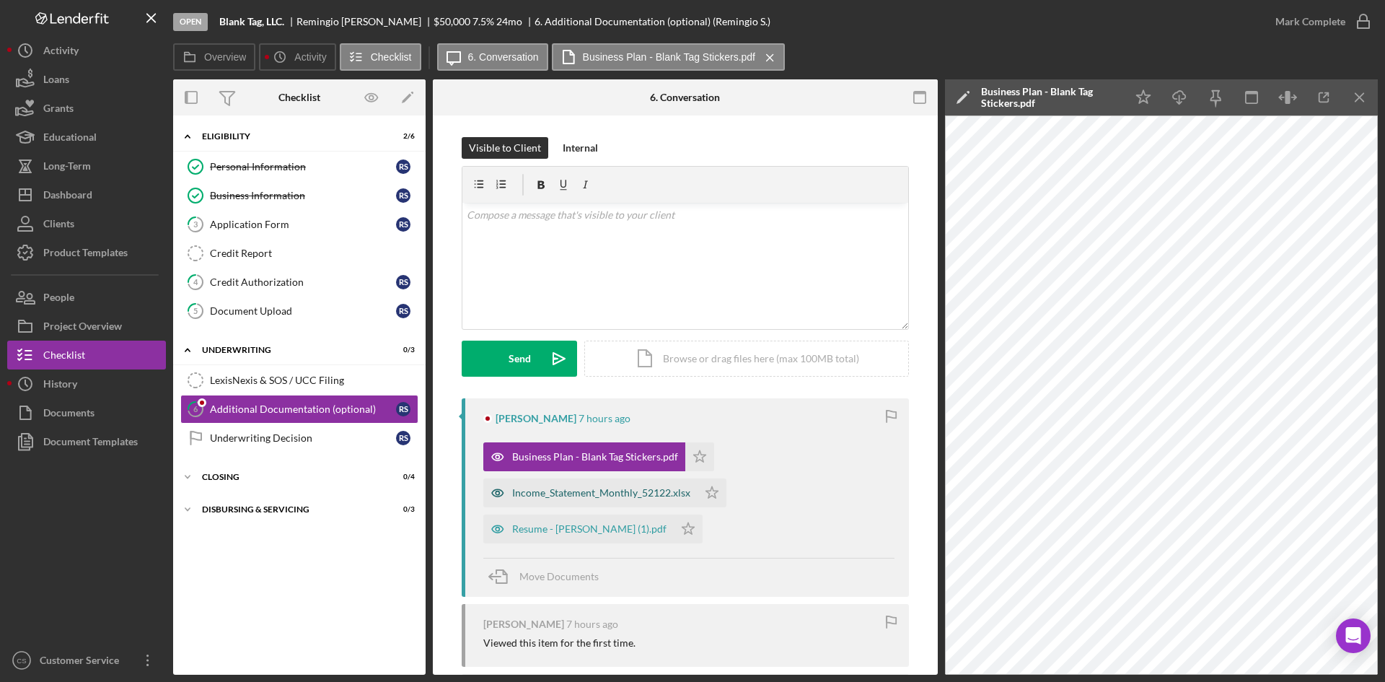
click at [584, 490] on div "Income_Statement_Monthly_52122.xlsx" at bounding box center [601, 493] width 178 height 12
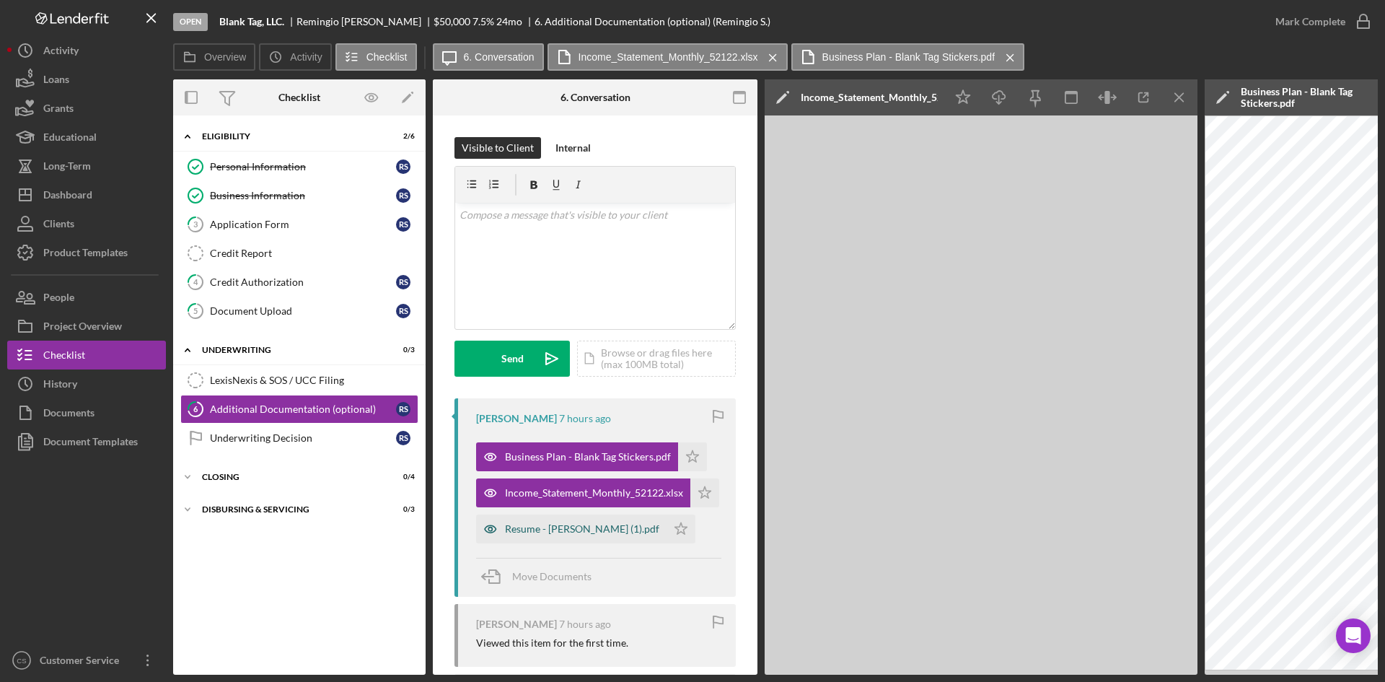
click at [579, 524] on div "Resume - [PERSON_NAME] (1).pdf" at bounding box center [582, 529] width 154 height 12
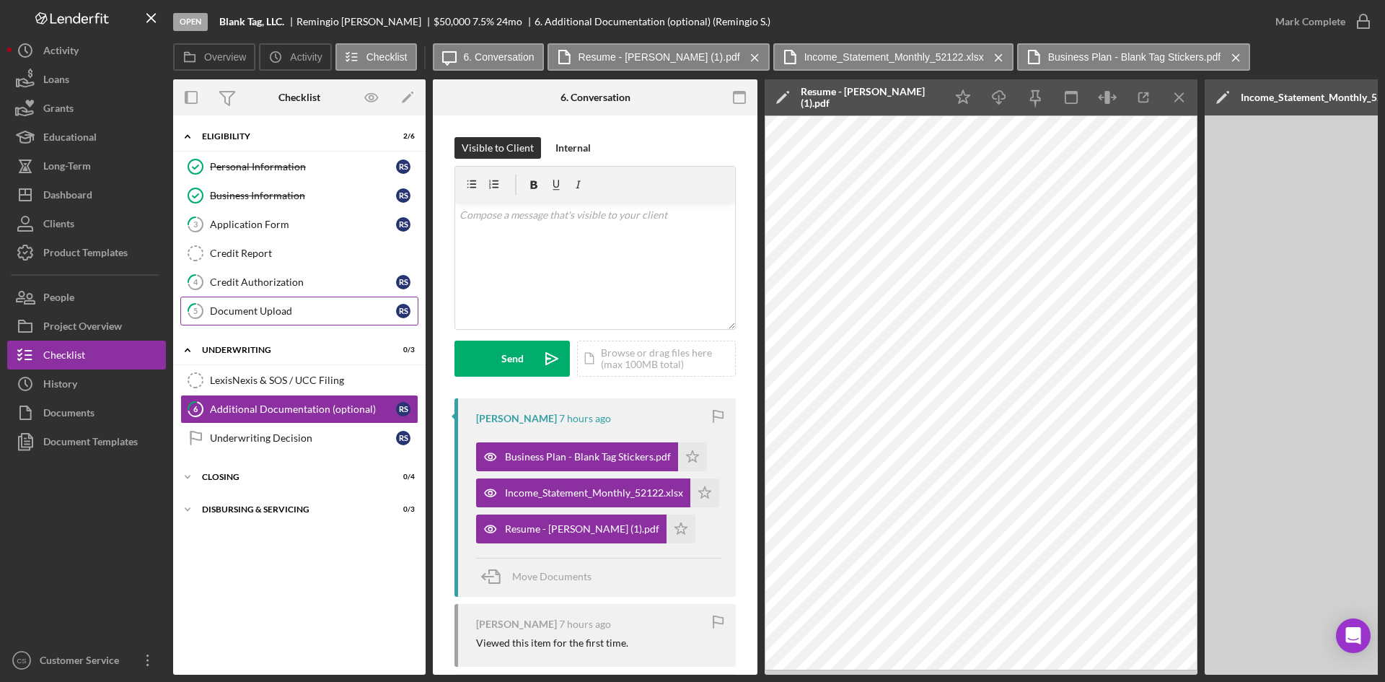
click at [321, 306] on div "Document Upload" at bounding box center [303, 311] width 186 height 12
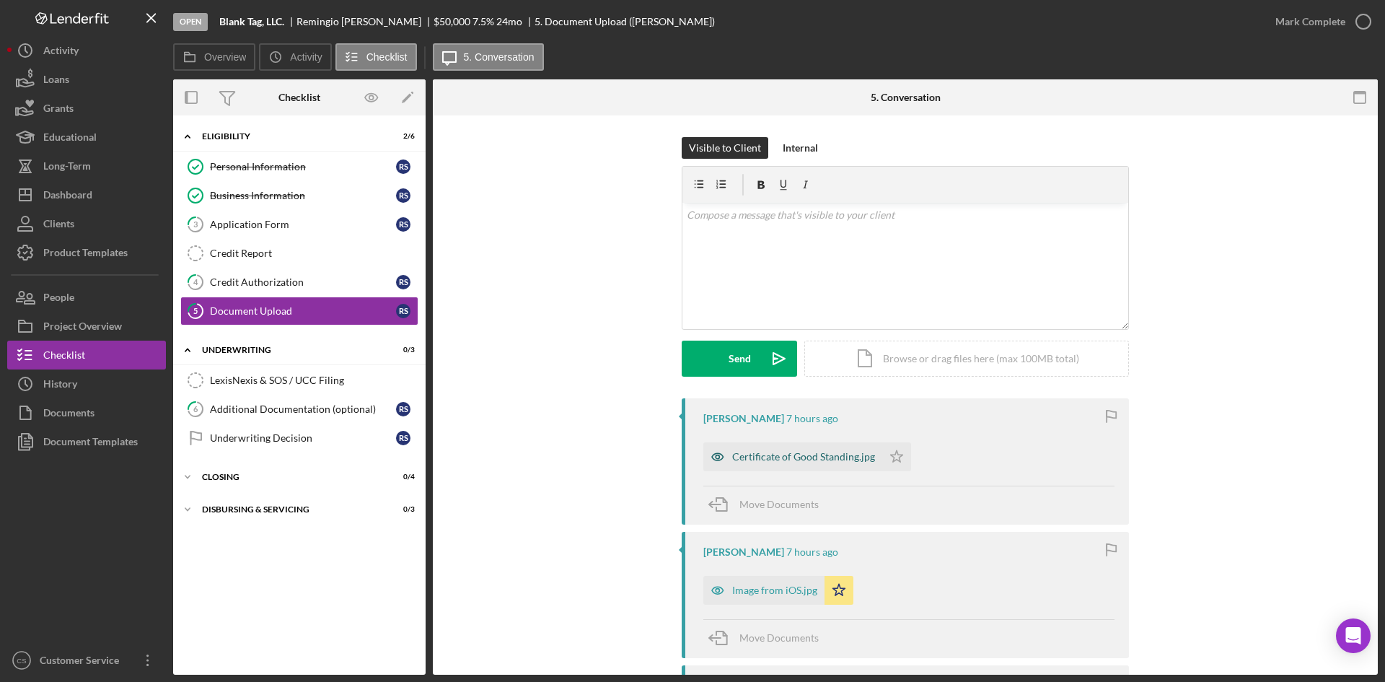
click at [764, 459] on div "Certificate of Good Standing.jpg" at bounding box center [803, 457] width 143 height 12
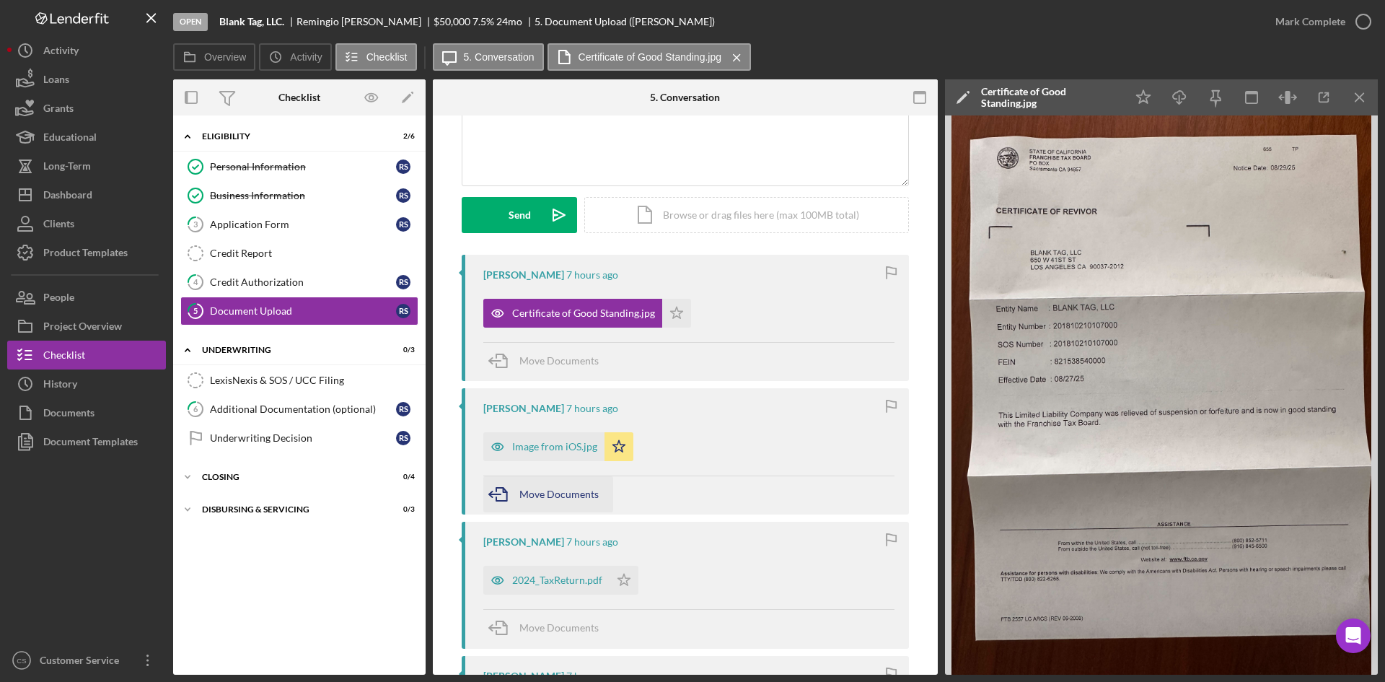
scroll to position [144, 0]
click at [548, 451] on div "Image from iOS.jpg" at bounding box center [554, 446] width 85 height 12
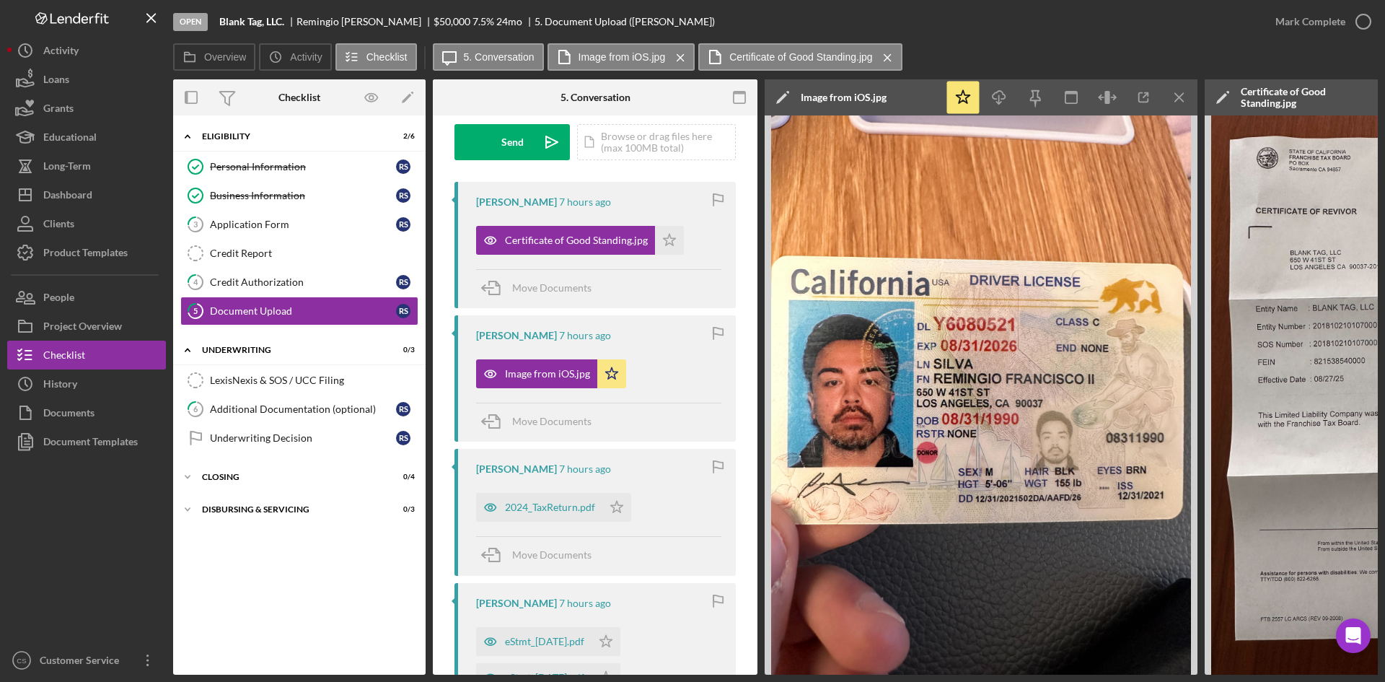
scroll to position [289, 0]
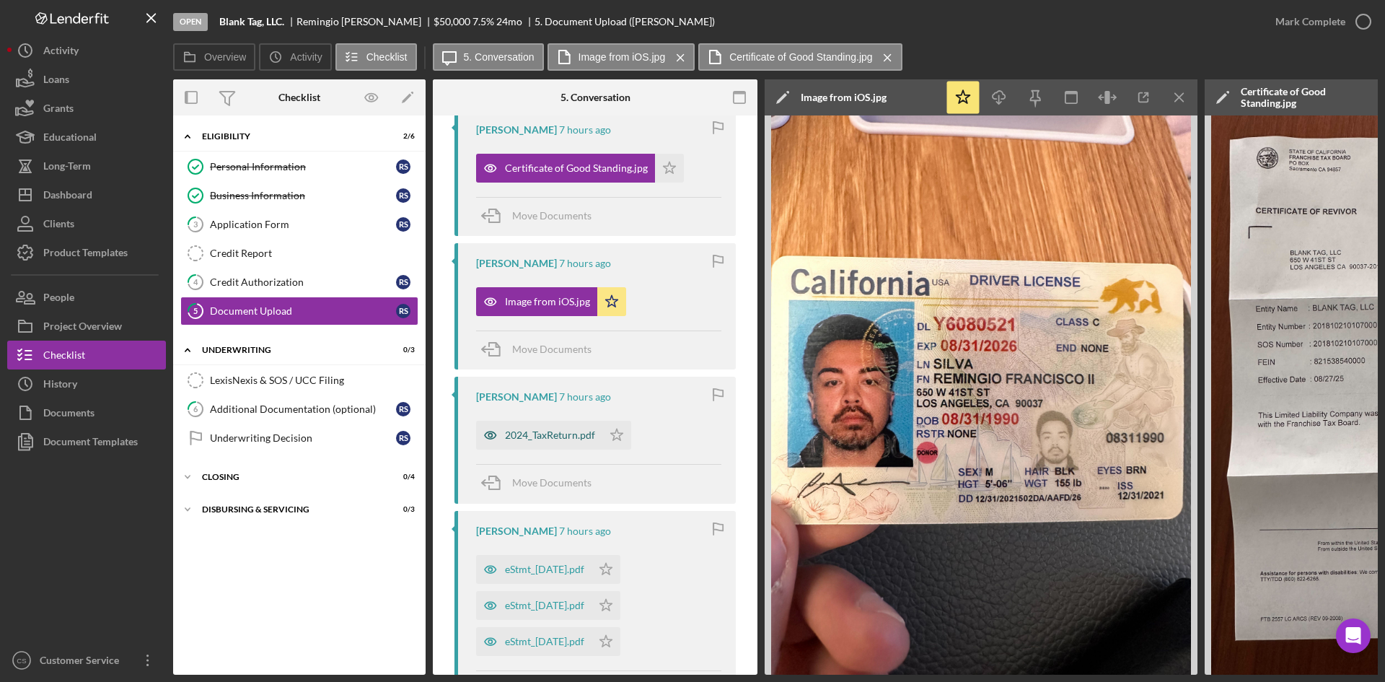
click at [517, 427] on div "2024_TaxReturn.pdf" at bounding box center [539, 435] width 126 height 29
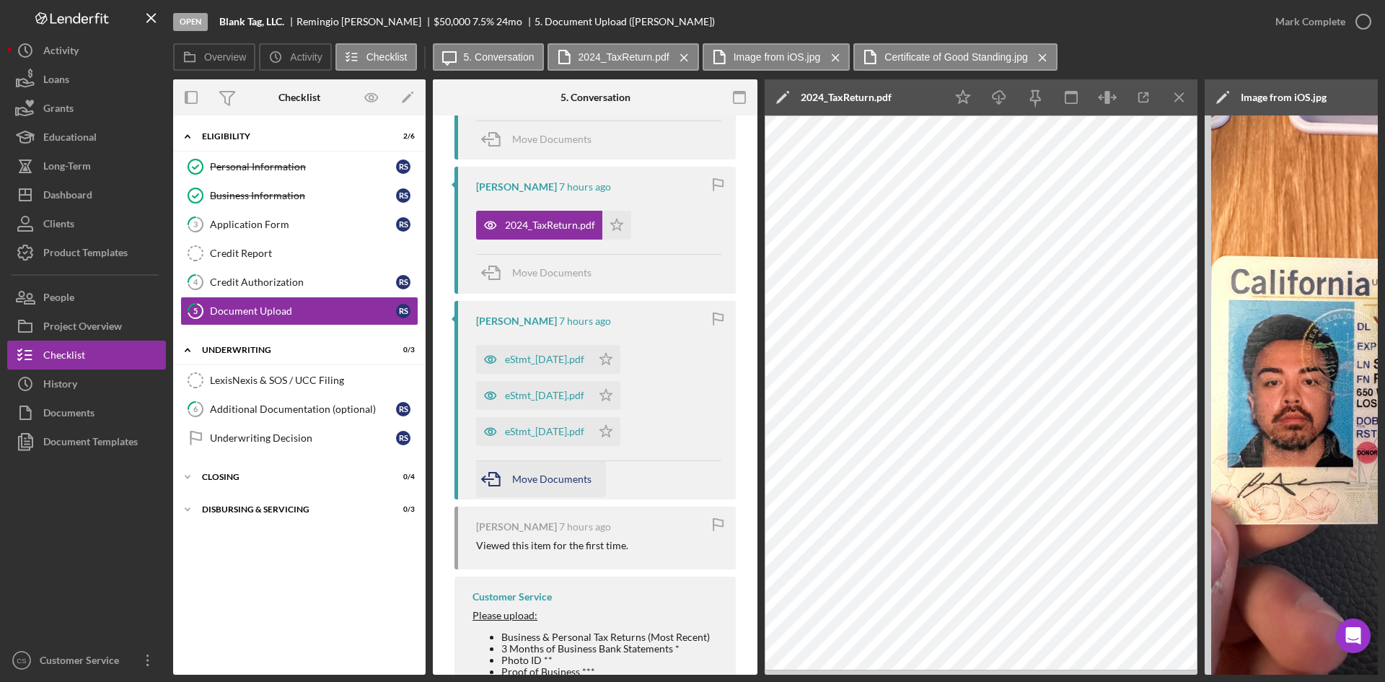
scroll to position [505, 0]
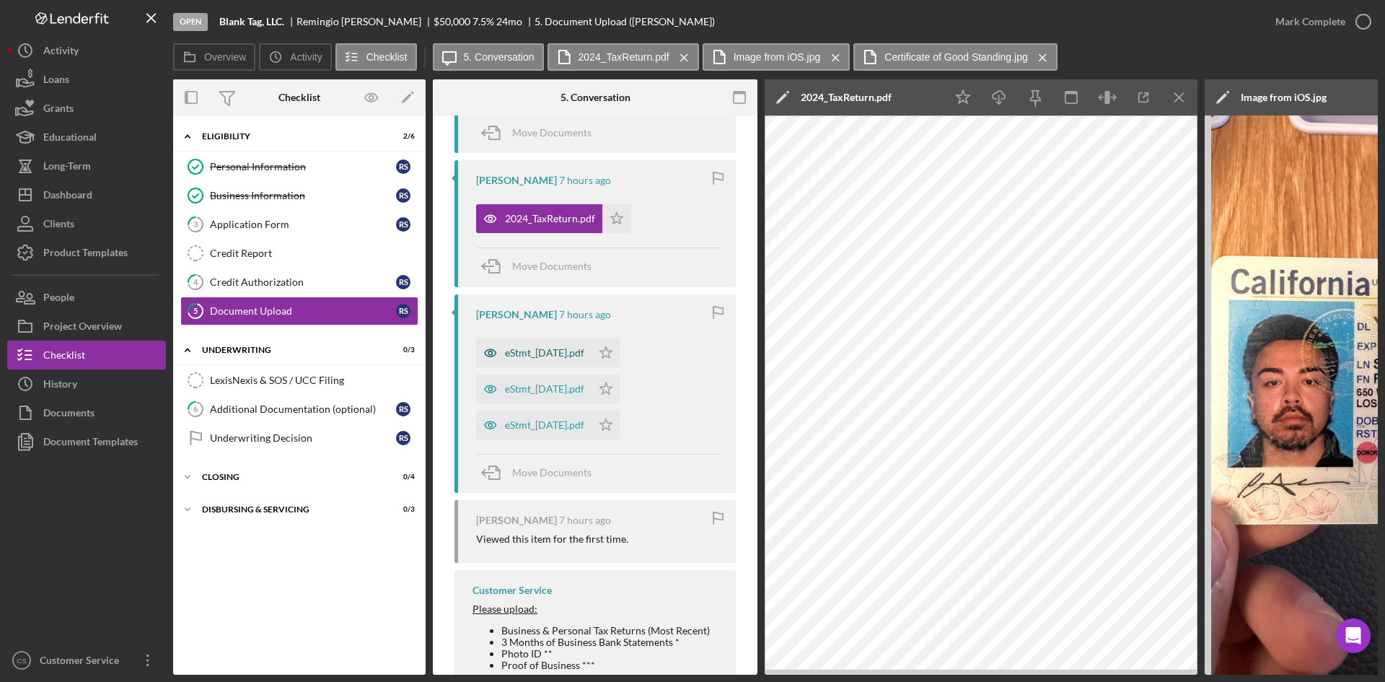
click at [557, 364] on div "eStmt_[DATE].pdf" at bounding box center [533, 352] width 115 height 29
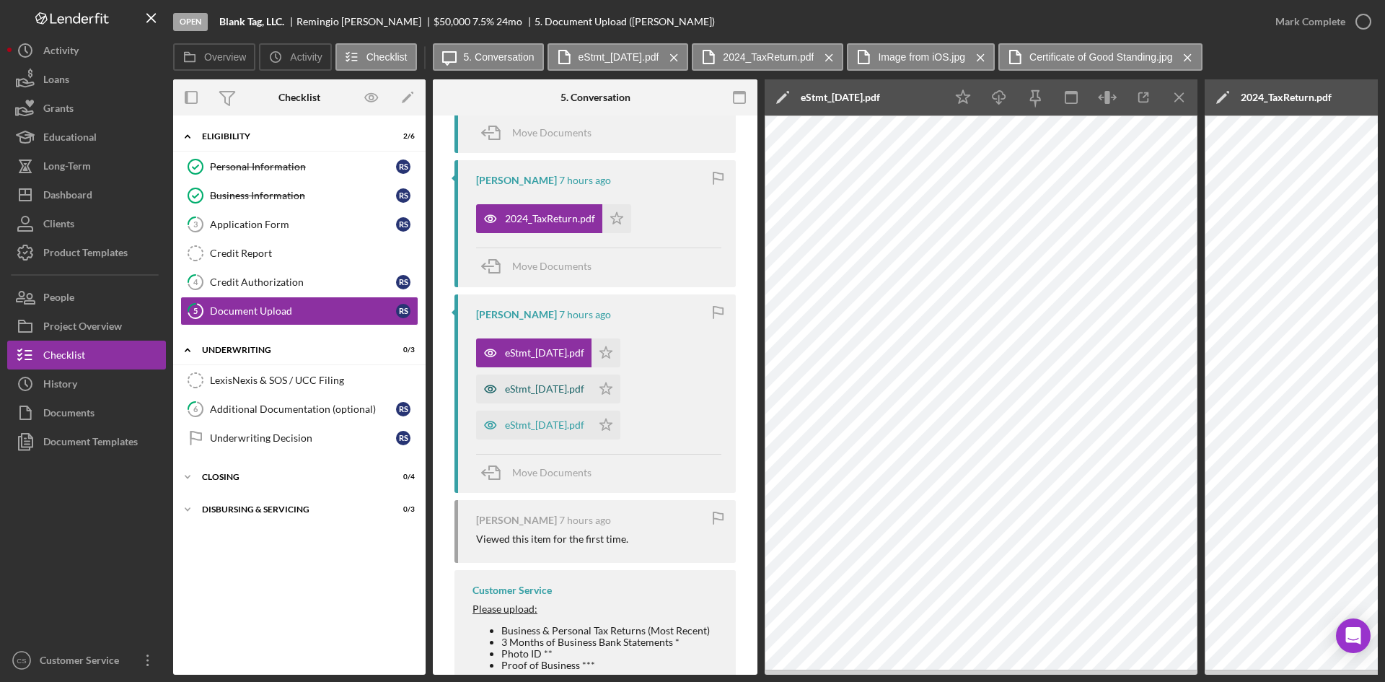
click at [550, 387] on div "eStmt_[DATE].pdf" at bounding box center [544, 389] width 79 height 12
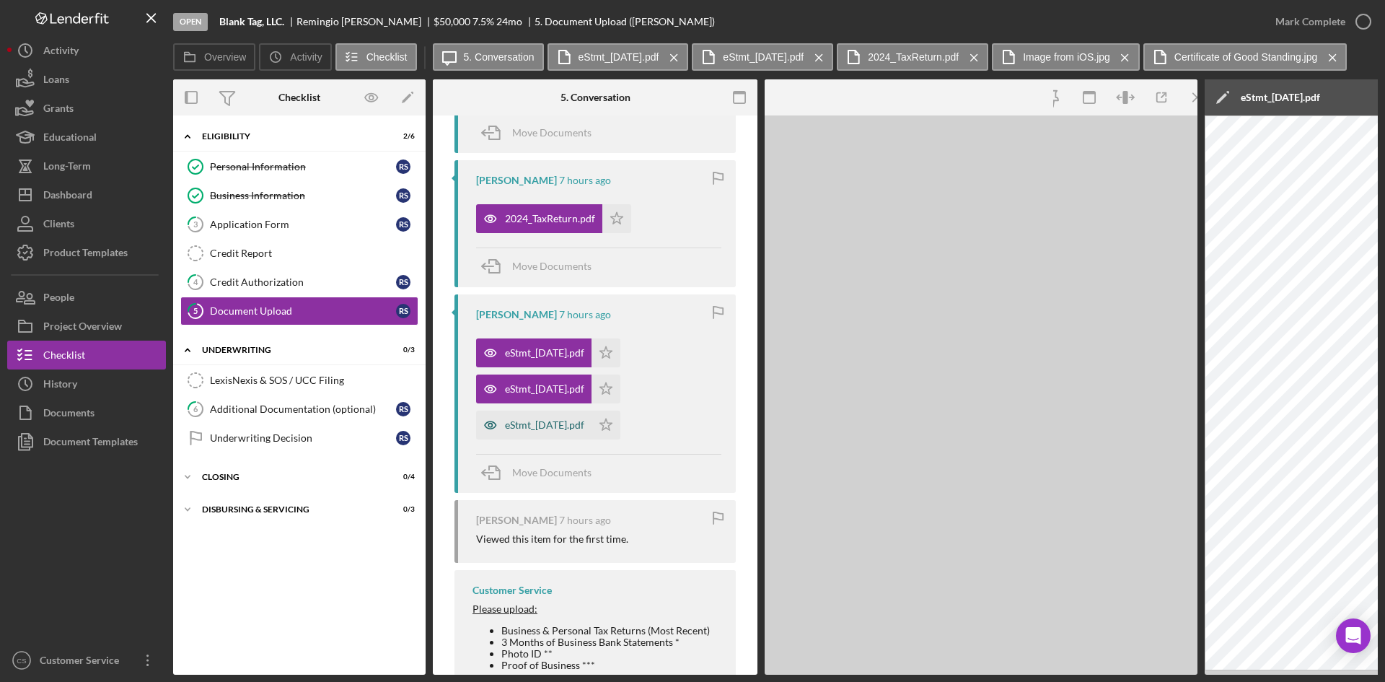
click at [547, 422] on div "eStmt_[DATE].pdf" at bounding box center [544, 425] width 79 height 12
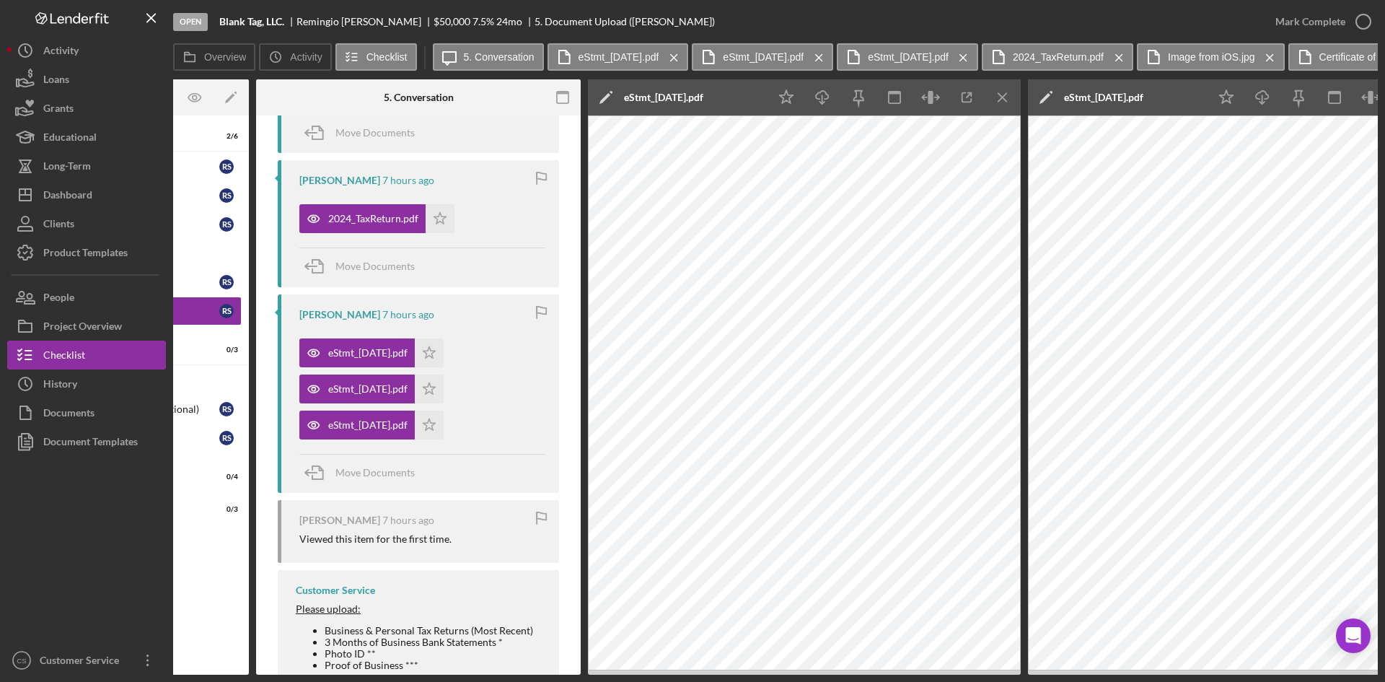
scroll to position [0, 0]
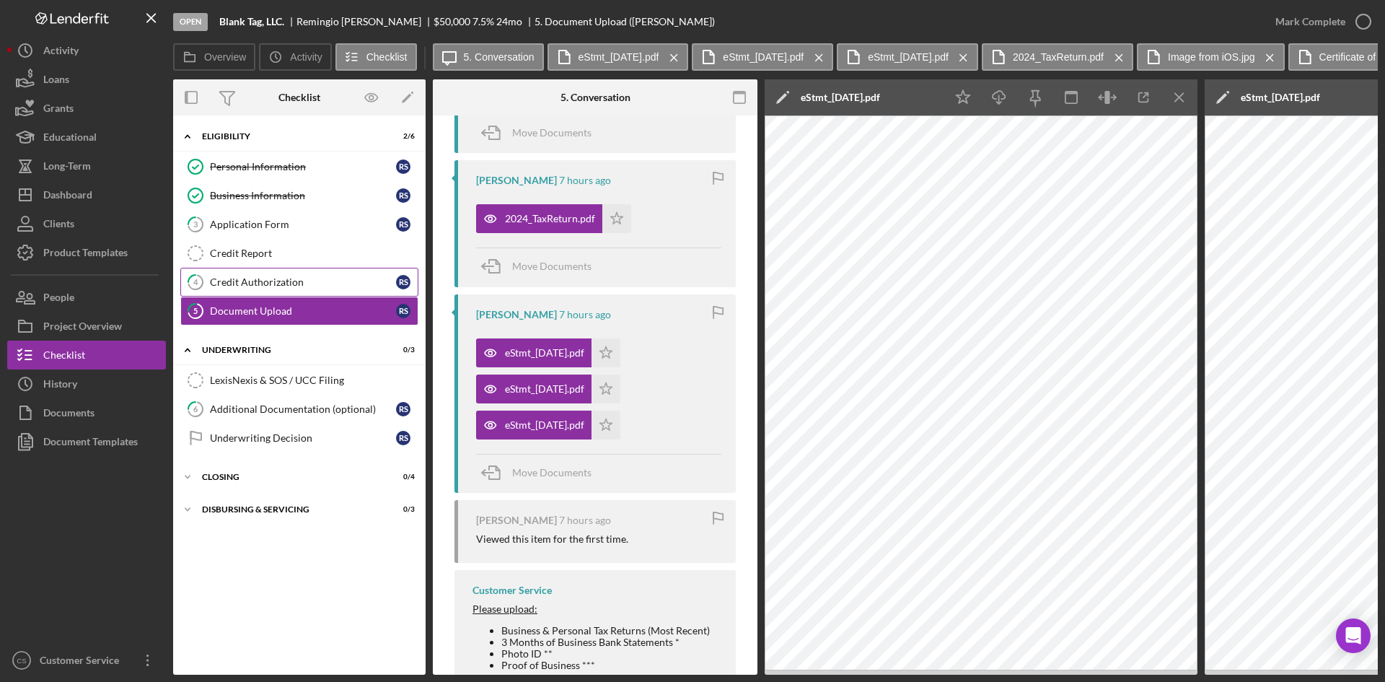
click at [326, 281] on div "Credit Authorization" at bounding box center [303, 282] width 186 height 12
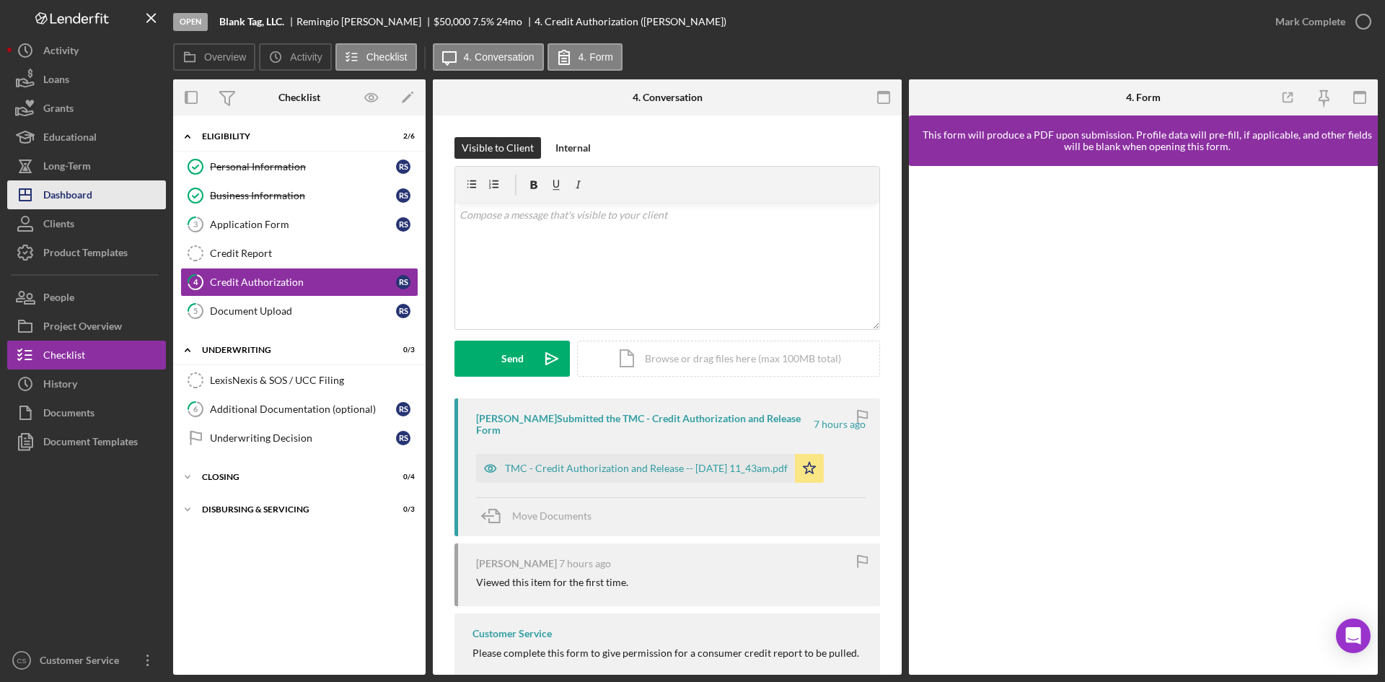
click at [94, 207] on button "Icon/Dashboard Dashboard" at bounding box center [86, 194] width 159 height 29
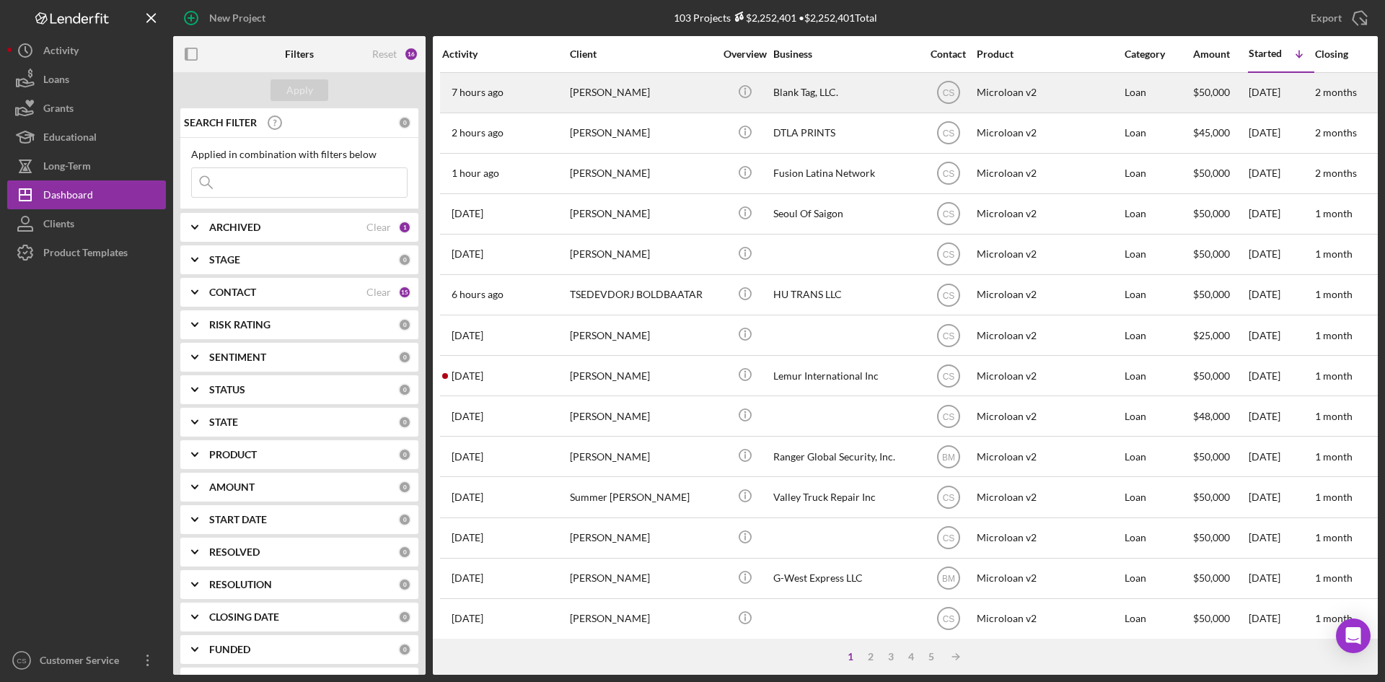
click at [690, 101] on div "[PERSON_NAME]" at bounding box center [642, 93] width 144 height 38
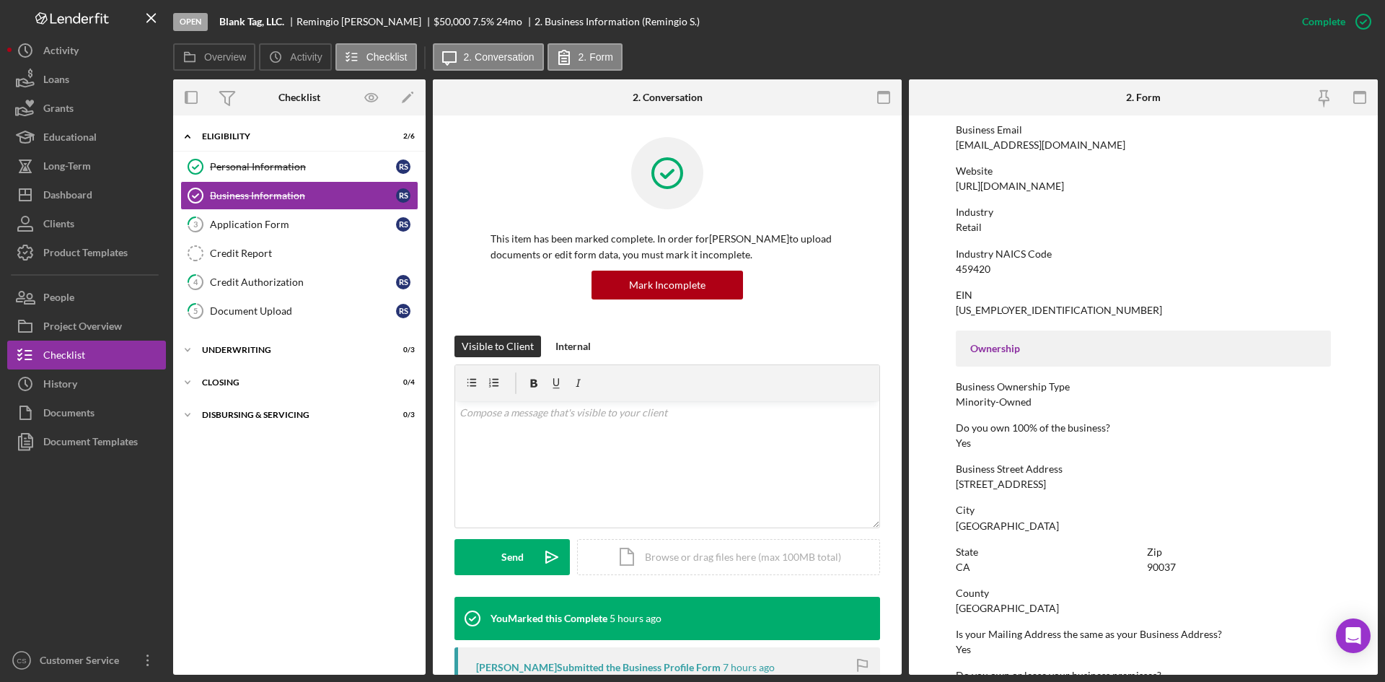
scroll to position [289, 0]
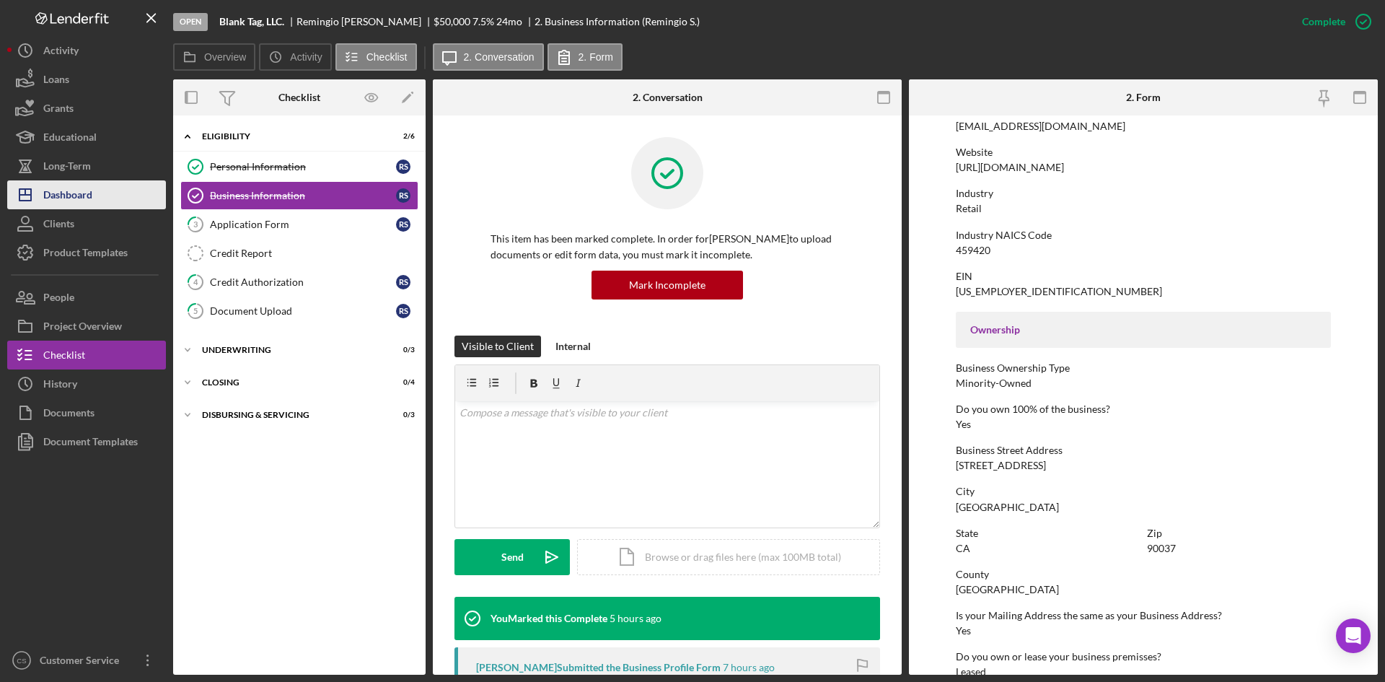
click at [103, 198] on button "Icon/Dashboard Dashboard" at bounding box center [86, 194] width 159 height 29
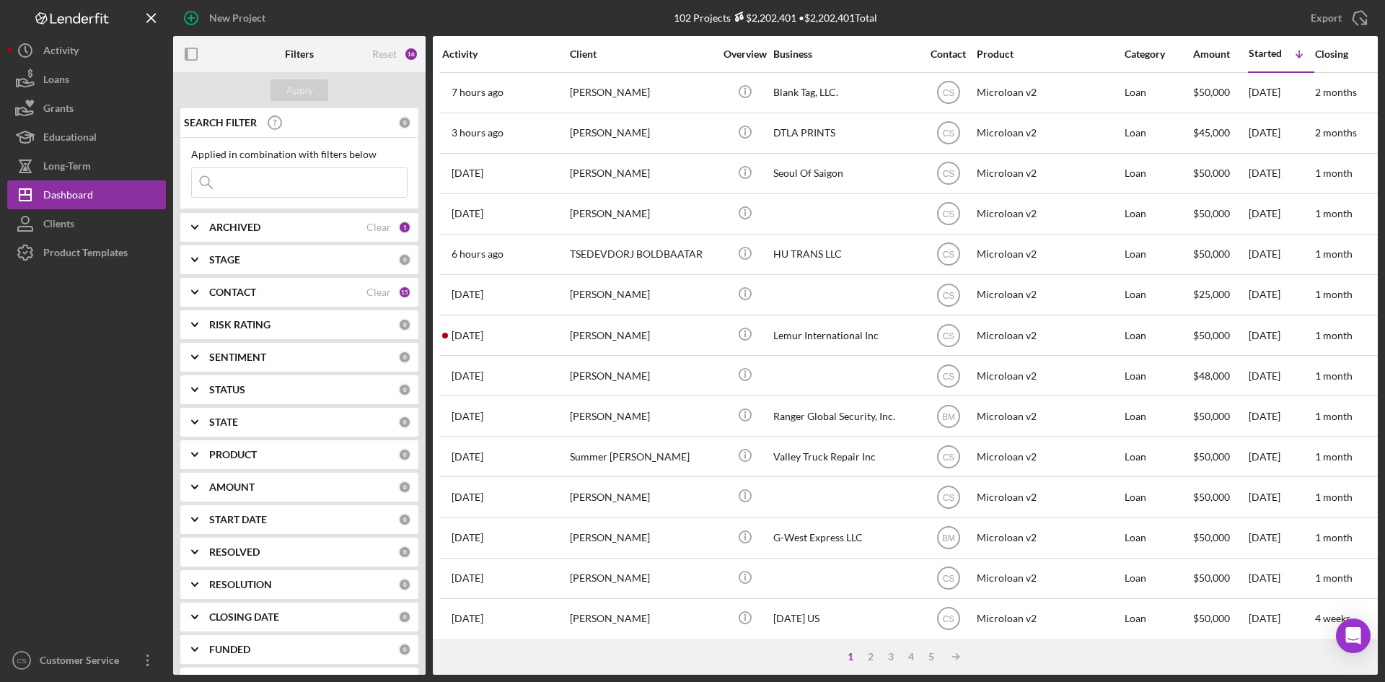
click at [306, 191] on input at bounding box center [299, 182] width 215 height 29
paste input "Banning and Son Inc"
type input "Banning and Son Inc"
click at [302, 92] on div "Apply" at bounding box center [299, 90] width 27 height 22
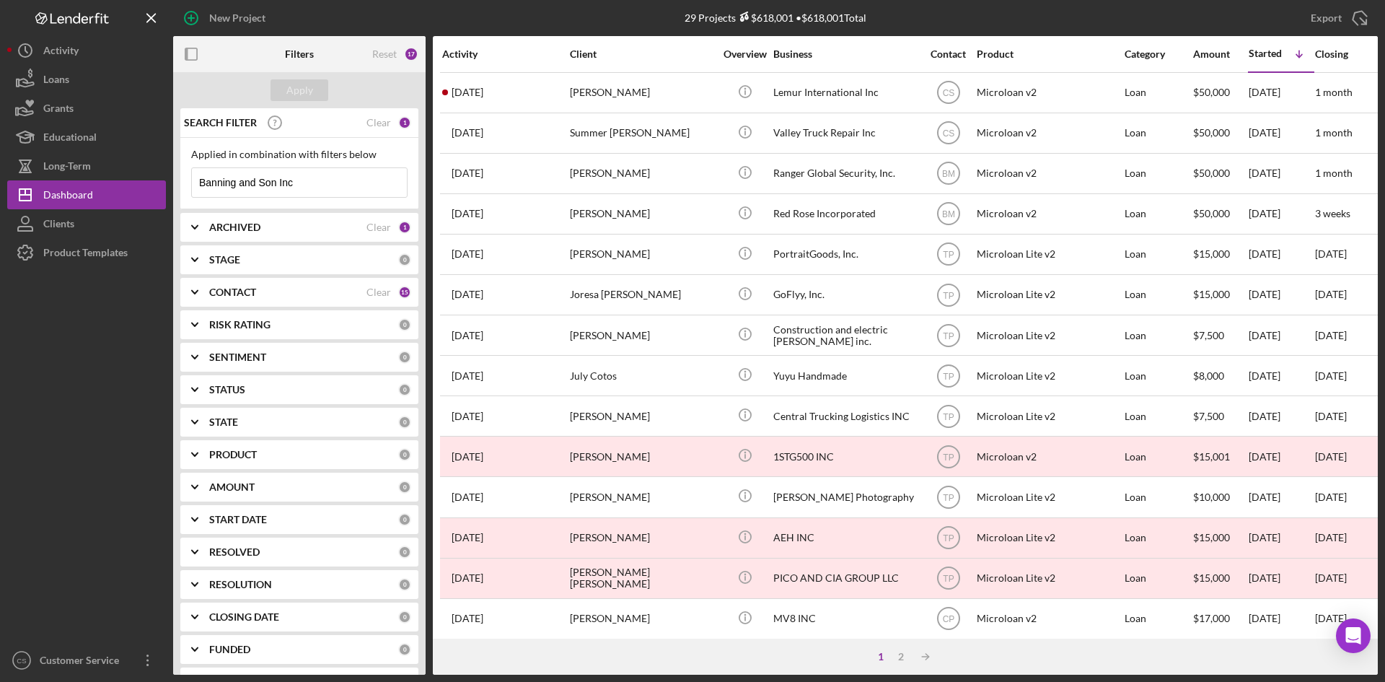
drag, startPoint x: 355, startPoint y: 180, endPoint x: 0, endPoint y: 166, distance: 355.3
click at [0, 170] on div "New Project 29 Projects $618,001 • $618,001 Total Export Icon/Export Filters Re…" at bounding box center [692, 341] width 1385 height 682
click at [291, 92] on div "Apply" at bounding box center [299, 90] width 27 height 22
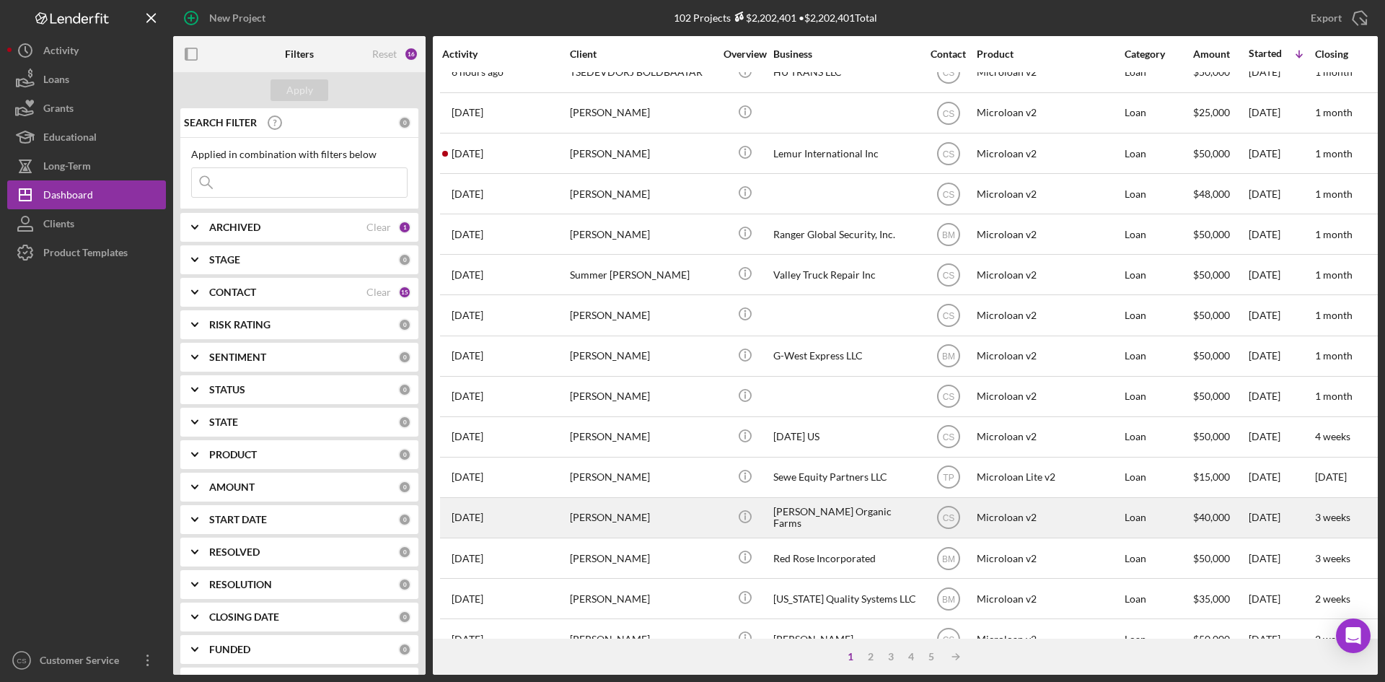
scroll to position [216, 0]
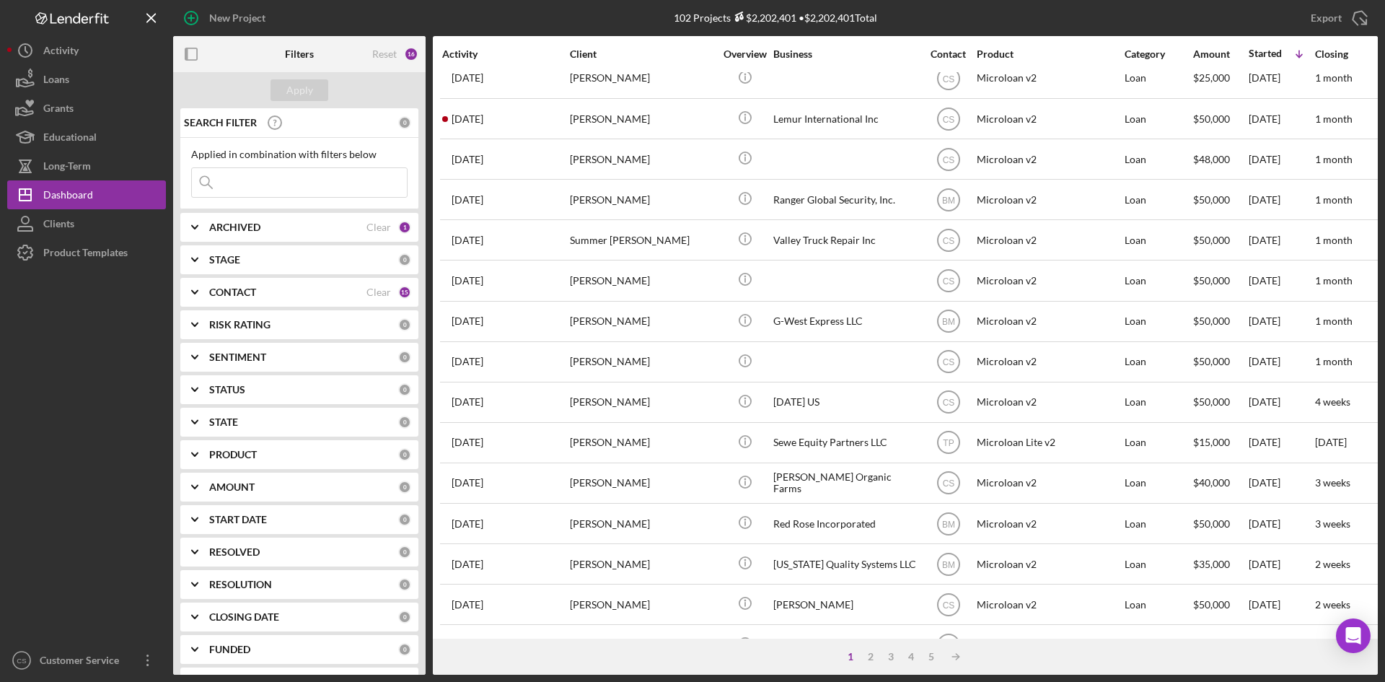
click at [111, 429] on div at bounding box center [86, 456] width 159 height 379
click at [136, 548] on div at bounding box center [86, 456] width 159 height 379
click at [113, 551] on div at bounding box center [86, 456] width 159 height 379
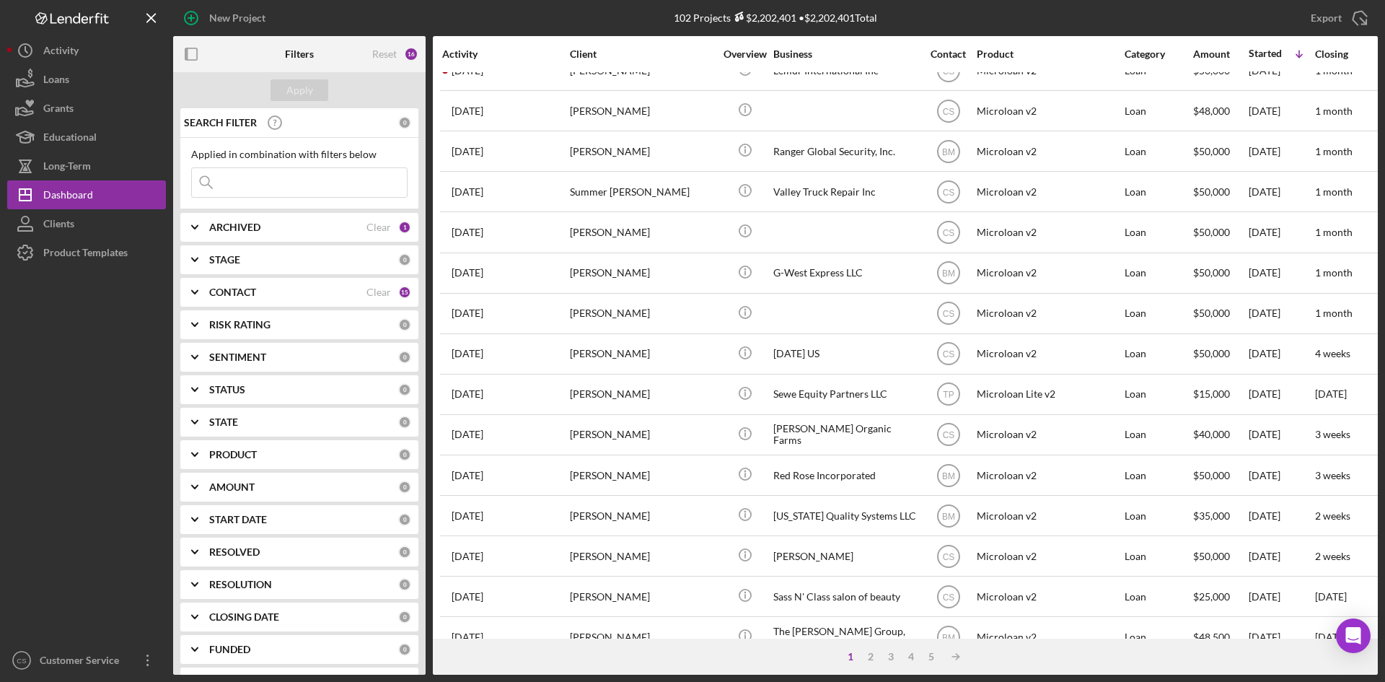
scroll to position [289, 0]
